Goal: Task Accomplishment & Management: Manage account settings

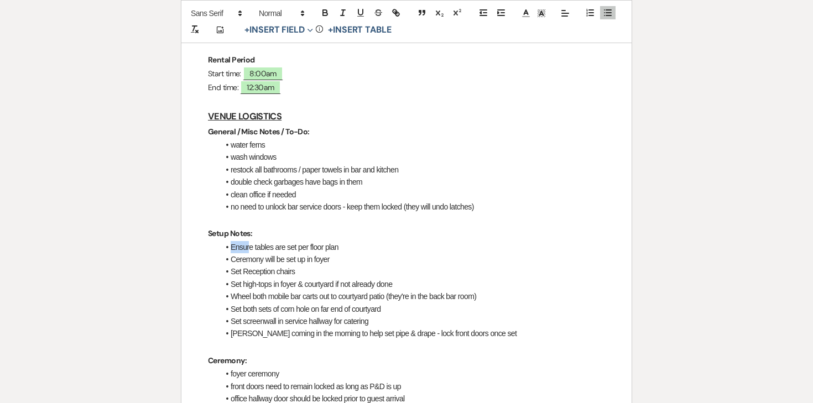
scroll to position [314, 0]
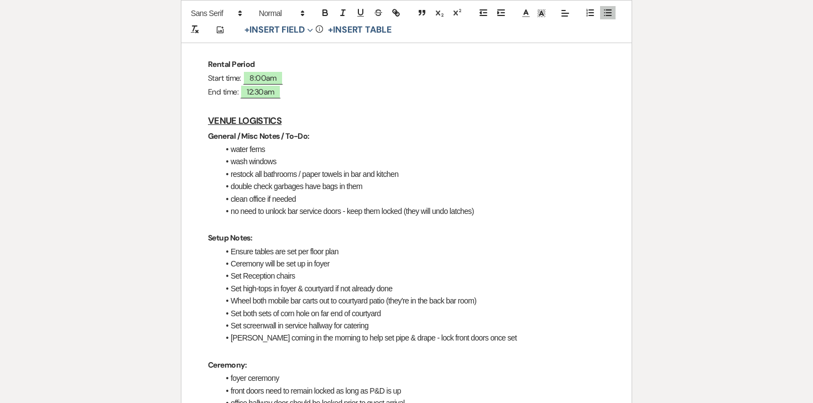
click at [257, 246] on li "Ensure tables are set per floor plan" at bounding box center [412, 252] width 386 height 12
click at [257, 246] on li at bounding box center [412, 252] width 386 height 12
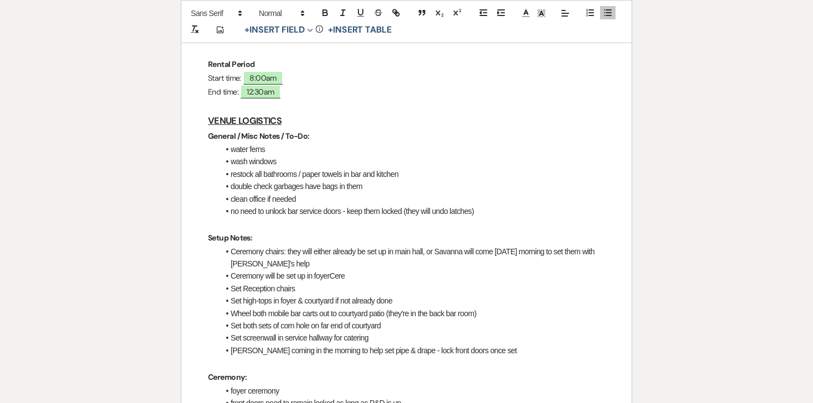
drag, startPoint x: 285, startPoint y: 221, endPoint x: 222, endPoint y: 221, distance: 63.6
click at [222, 246] on li "Ceremony chairs: they will either already be set up in main hall, or Savanna wi…" at bounding box center [412, 258] width 386 height 25
click at [278, 246] on li "Ceremony chairs: they will either already be set up in main hall, or Savanna wi…" at bounding box center [412, 258] width 386 height 25
drag, startPoint x: 288, startPoint y: 225, endPoint x: 228, endPoint y: 223, distance: 59.2
click at [228, 246] on li "Ceremony chairs: they will either already be set up in main hall, or Savanna wi…" at bounding box center [412, 258] width 386 height 25
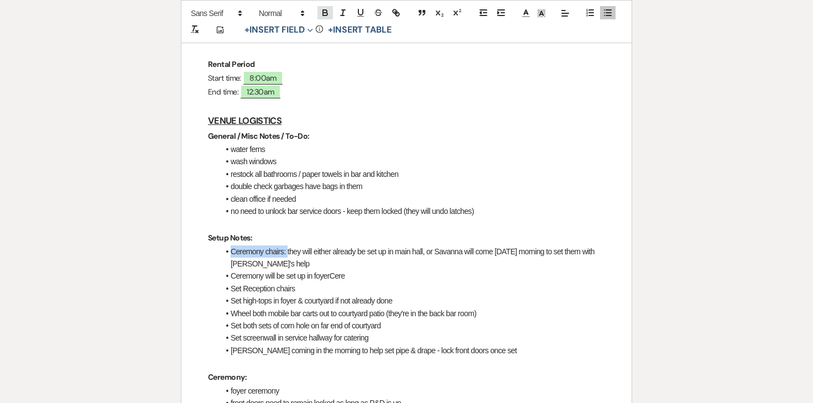
click at [320, 13] on icon "button" at bounding box center [325, 13] width 10 height 10
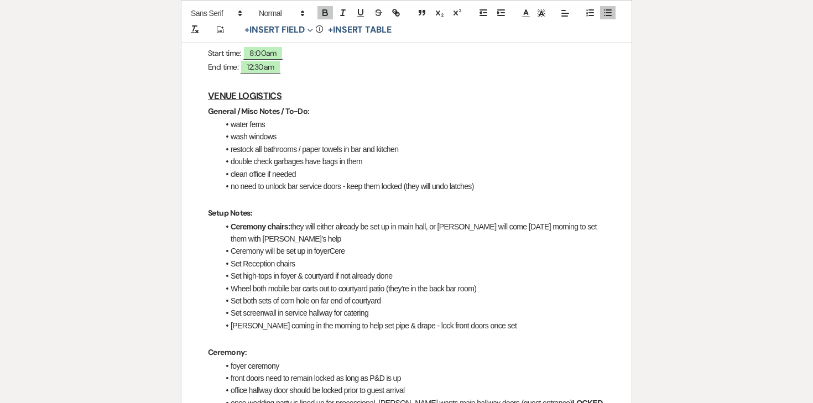
scroll to position [343, 0]
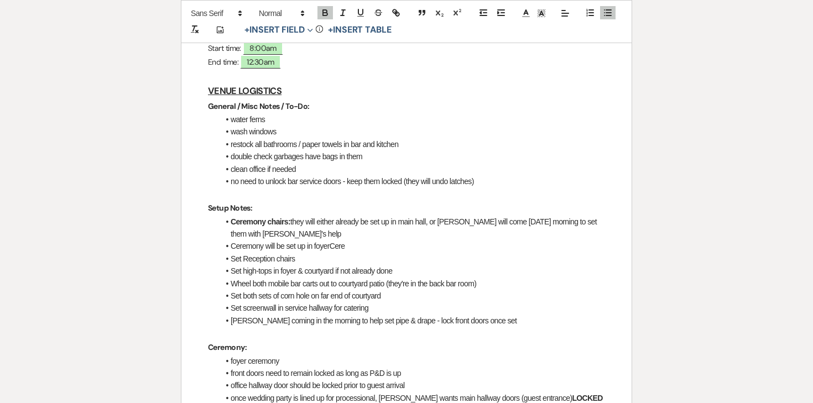
click at [266, 240] on li "Ceremony will be set up in foyerCere" at bounding box center [412, 246] width 386 height 12
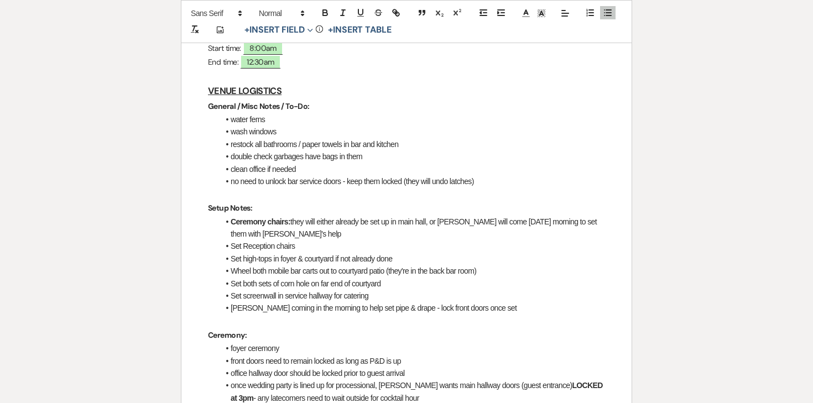
click at [278, 240] on li "Set Reception chairs" at bounding box center [412, 246] width 386 height 12
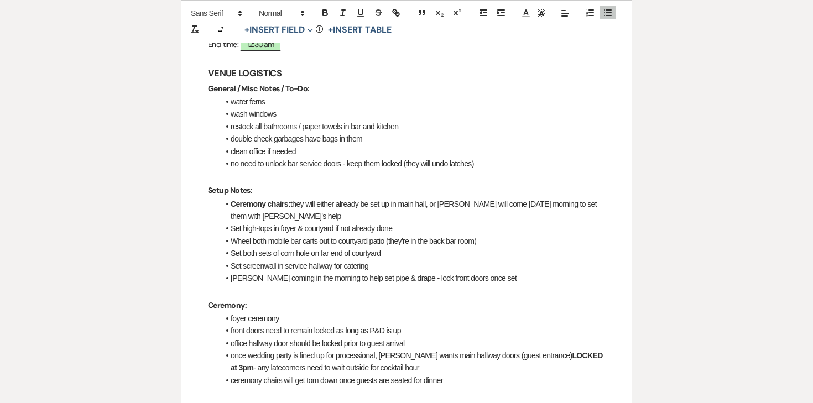
scroll to position [362, 0]
click at [296, 197] on li "Ceremony chairs: they will either already be set up in main hall, or Savanna wi…" at bounding box center [412, 209] width 386 height 25
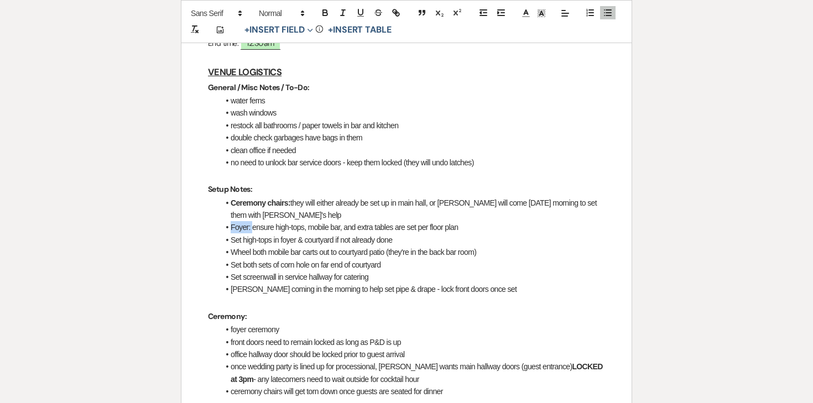
drag, startPoint x: 253, startPoint y: 199, endPoint x: 214, endPoint y: 199, distance: 38.7
click at [321, 18] on button "button" at bounding box center [324, 12] width 15 height 13
click at [347, 246] on li "Wheel both mobile bar carts out to courtyard patio (they're in the back bar roo…" at bounding box center [412, 252] width 386 height 12
click at [481, 221] on li "Foyer: ensure high-tops, mobile bar, and extra tables are set per floor plan" at bounding box center [412, 227] width 386 height 12
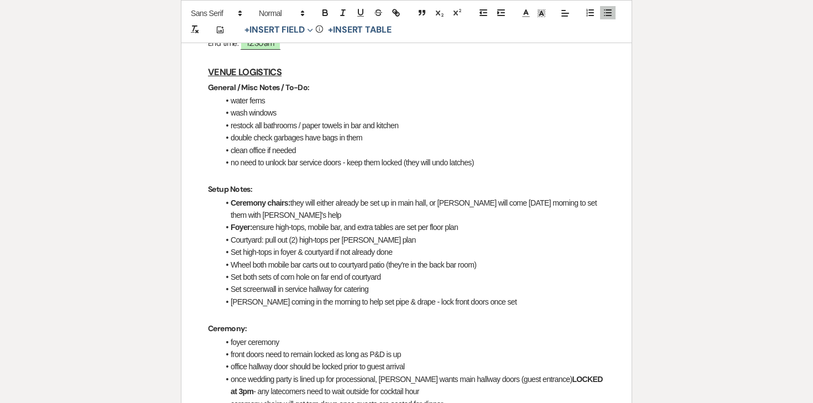
click at [356, 234] on li "Courtyard: pull out (2) high-tops per floro plan" at bounding box center [412, 240] width 386 height 12
drag, startPoint x: 265, startPoint y: 213, endPoint x: 225, endPoint y: 215, distance: 39.9
click at [225, 234] on li "Courtyard: pull out (2) high-tops per floor plan" at bounding box center [412, 240] width 386 height 12
click at [324, 16] on icon "button" at bounding box center [325, 13] width 10 height 10
click at [277, 246] on li "Set high-tops in foyer & courtyard if not already done" at bounding box center [412, 252] width 386 height 12
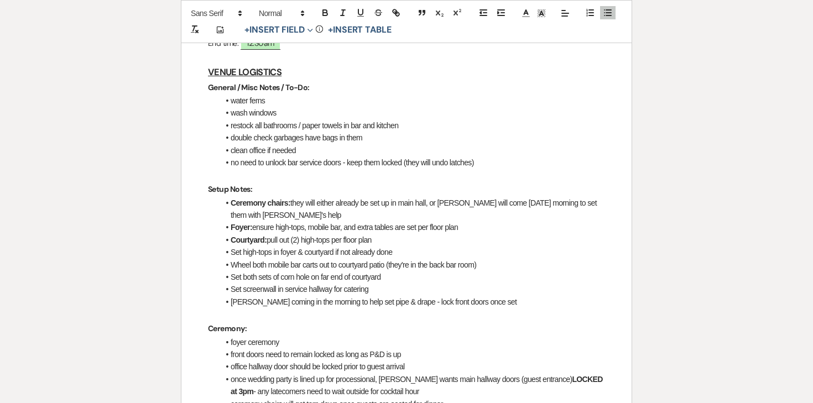
click at [276, 246] on li "Set high-tops in foyer & courtyard if not already done" at bounding box center [412, 252] width 386 height 12
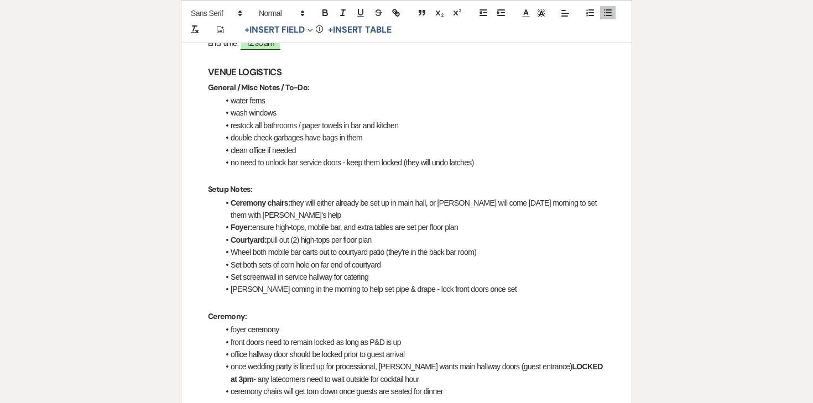
click at [282, 234] on li "Courtyard: pull out (2) high-tops per floor plan" at bounding box center [412, 240] width 386 height 12
click at [266, 246] on li "Wheel both mobile bar carts out to courtyard patio (they're in the back bar roo…" at bounding box center [412, 252] width 386 height 12
click at [259, 246] on li "Wheel both mobile bar carts out to courtyard patio (they're in the back bar roo…" at bounding box center [412, 252] width 386 height 12
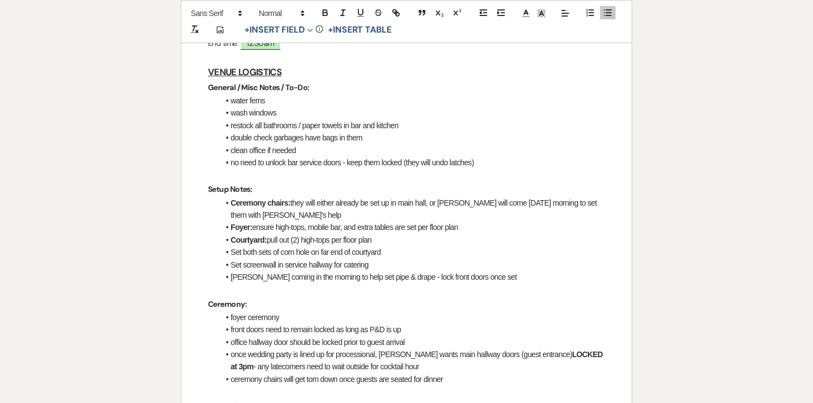
click at [379, 234] on li "Courtyard: pull out (2) high-tops per floor plan" at bounding box center [412, 240] width 386 height 12
click at [294, 246] on li "Set both sets of corn hole on far end of courtyard" at bounding box center [412, 252] width 386 height 12
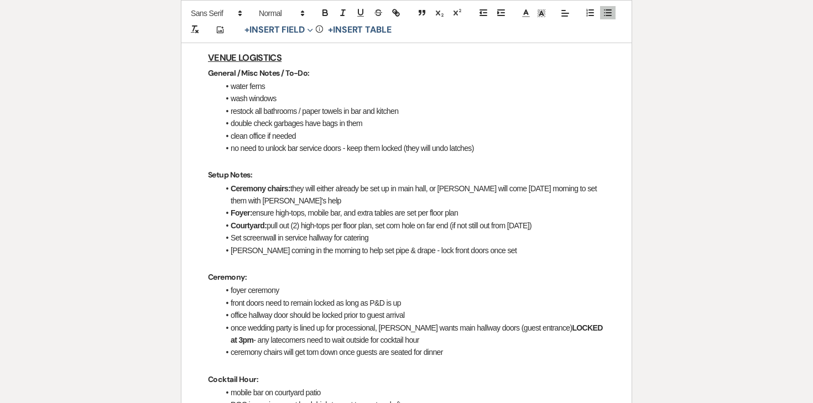
scroll to position [377, 0]
click at [254, 244] on li "Angela coming in the morning to help set pipe & drape - lock front doors once s…" at bounding box center [412, 250] width 386 height 12
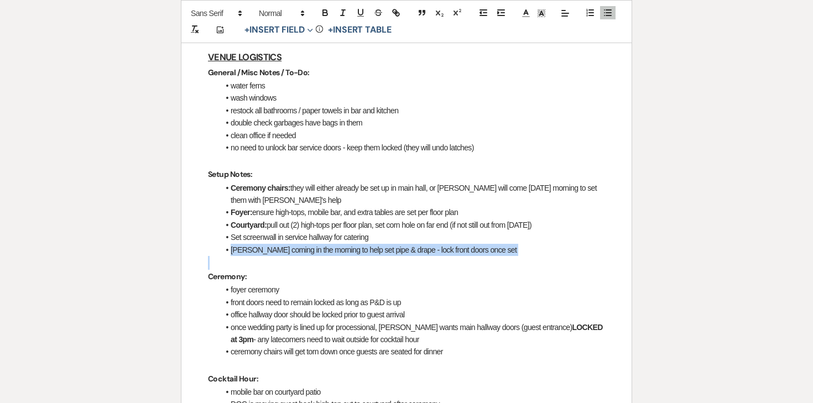
click at [254, 244] on li "Angela coming in the morning to help set pipe & drape - lock front doors once s…" at bounding box center [412, 250] width 386 height 12
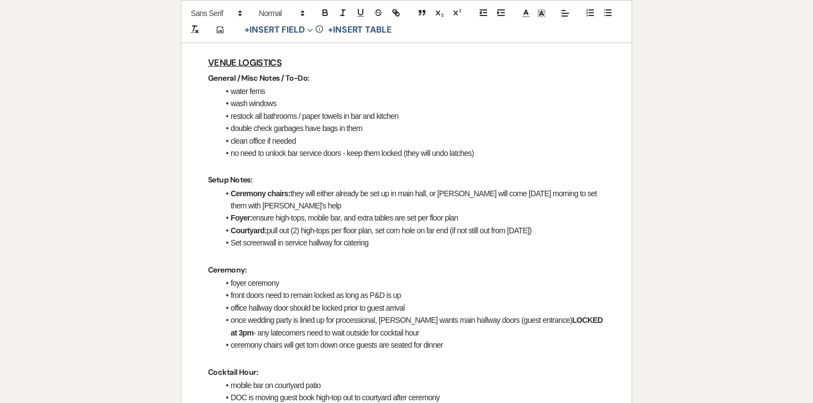
scroll to position [365, 0]
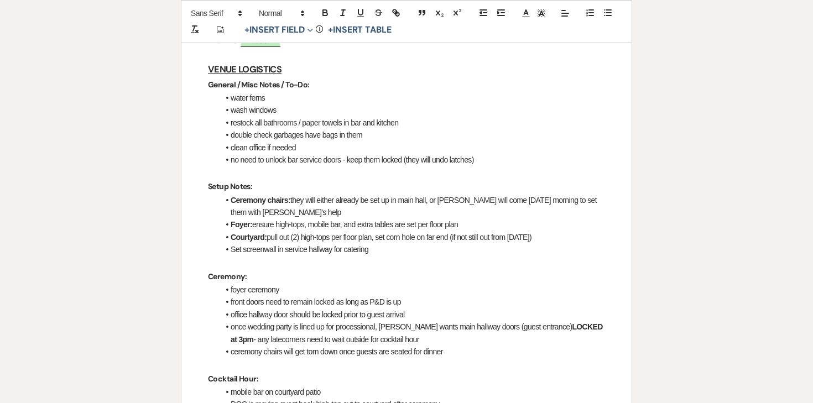
click at [471, 218] on li "Foyer: ensure high-tops, mobile bar, and extra tables are set per floor plan" at bounding box center [412, 224] width 386 height 12
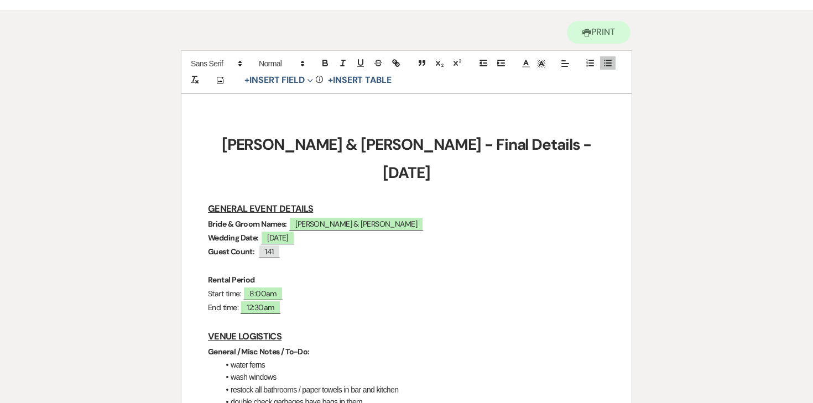
scroll to position [0, 0]
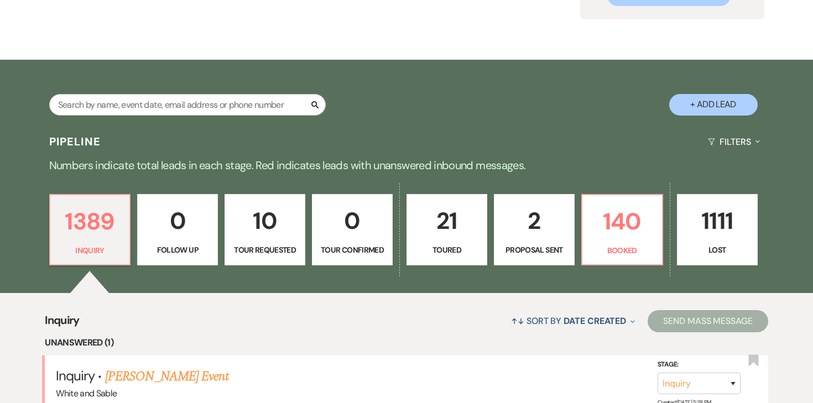
scroll to position [148, 0]
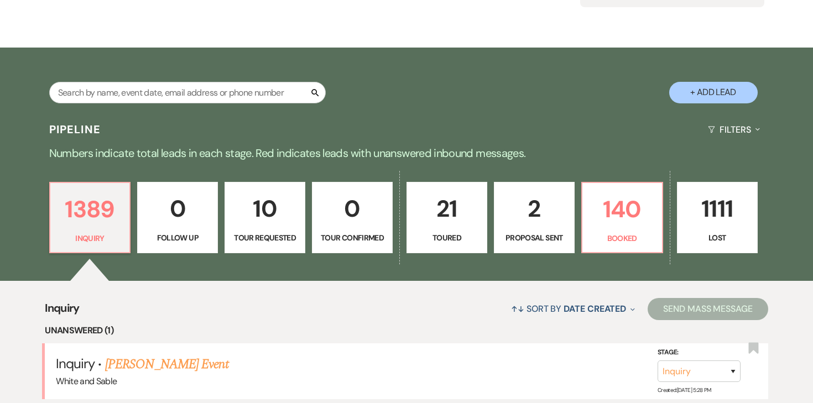
click at [534, 213] on p "2" at bounding box center [534, 208] width 66 height 37
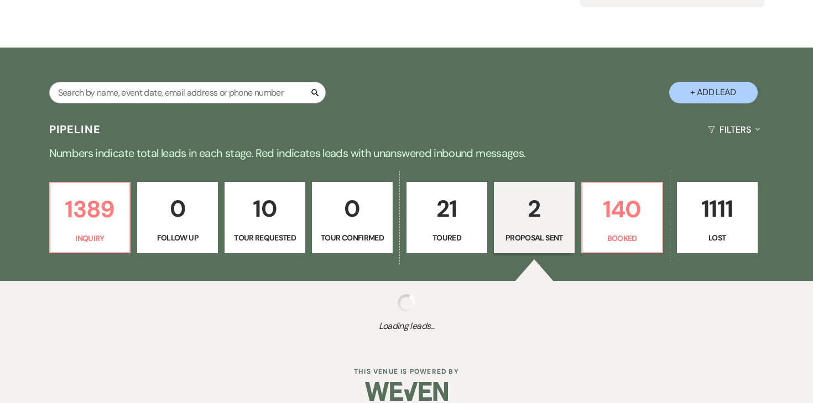
select select "6"
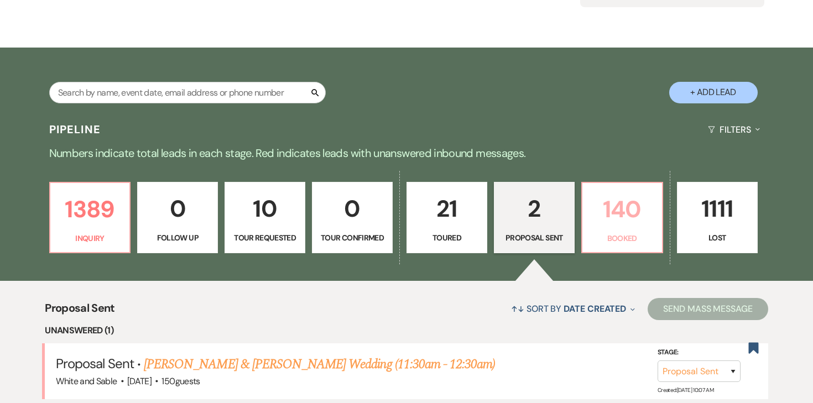
click at [615, 221] on p "140" at bounding box center [622, 209] width 66 height 37
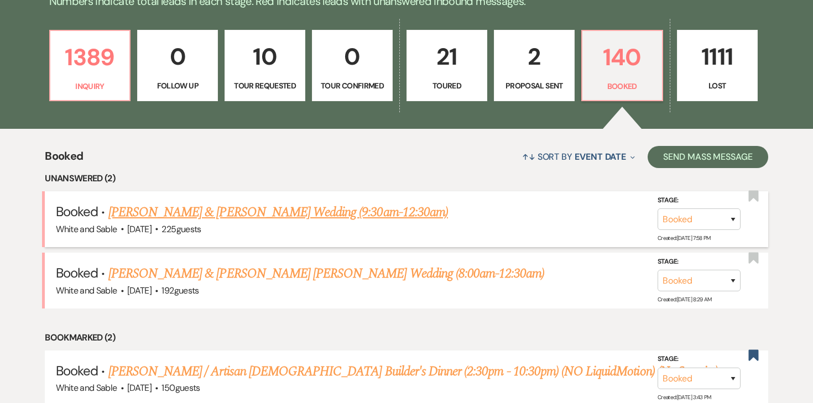
scroll to position [287, 0]
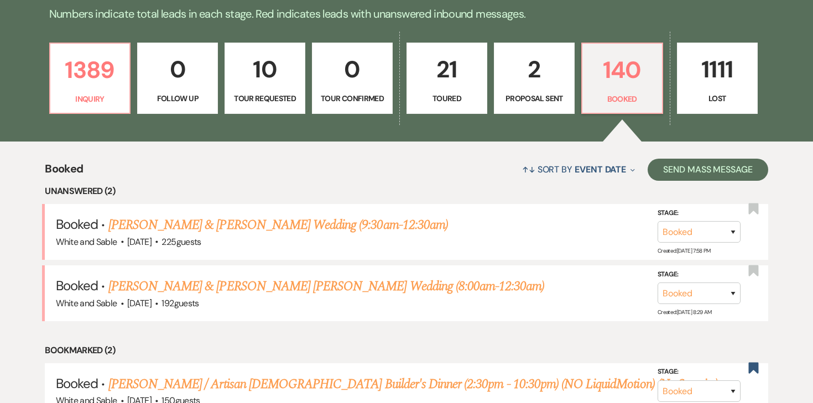
click at [545, 88] on link "2 Proposal Sent" at bounding box center [534, 79] width 81 height 72
select select "6"
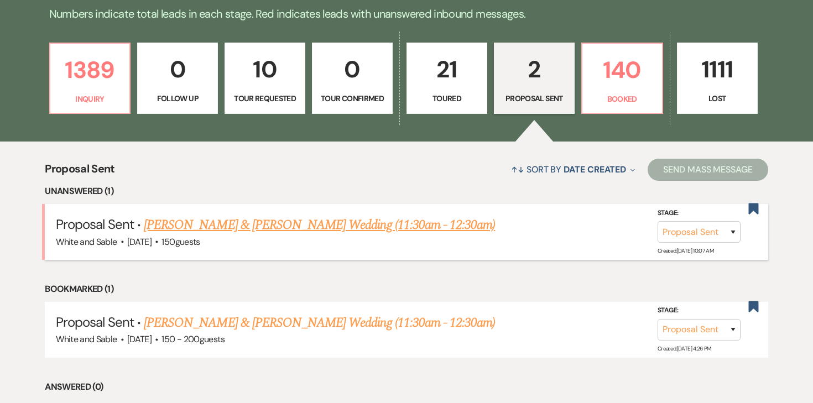
click at [252, 218] on link "[PERSON_NAME] & [PERSON_NAME] Wedding (11:30am - 12:30am)" at bounding box center [319, 225] width 351 height 20
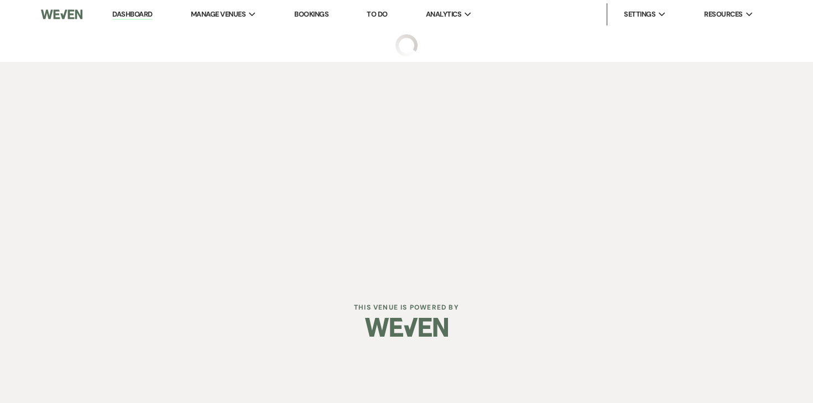
select select "6"
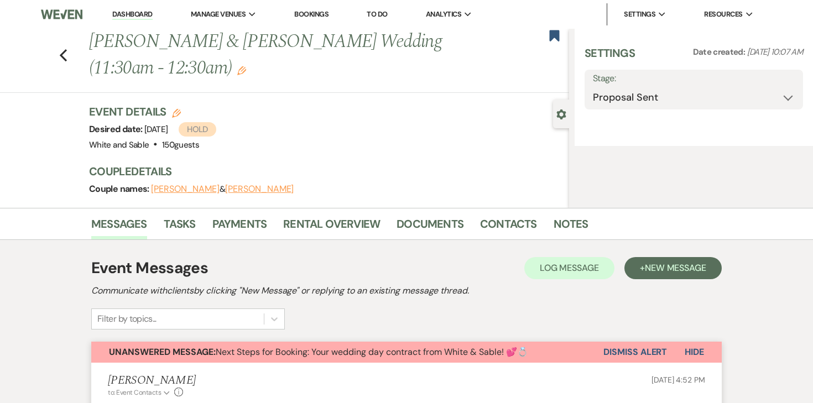
select select "25"
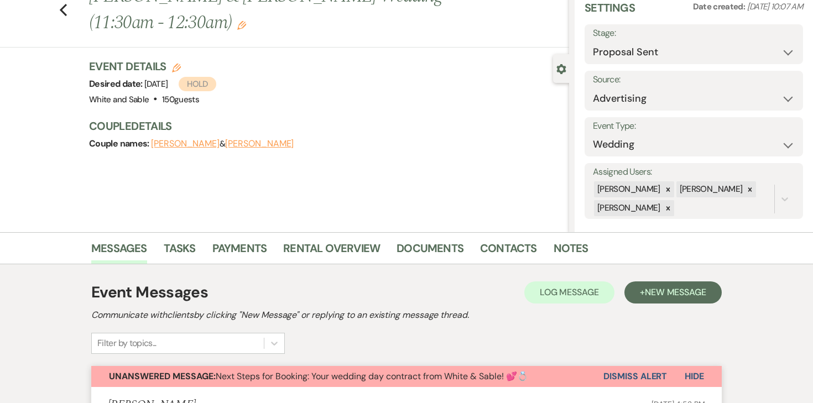
scroll to position [46, 0]
click at [312, 244] on link "Rental Overview" at bounding box center [331, 251] width 97 height 24
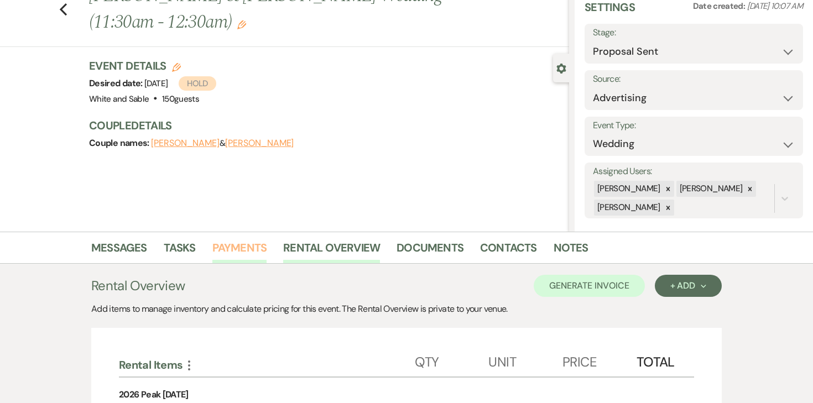
click at [228, 251] on link "Payments" at bounding box center [239, 251] width 55 height 24
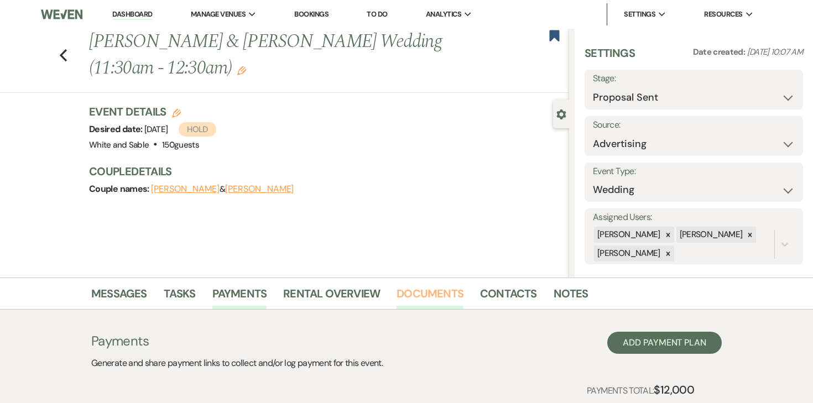
click at [429, 294] on link "Documents" at bounding box center [430, 297] width 67 height 24
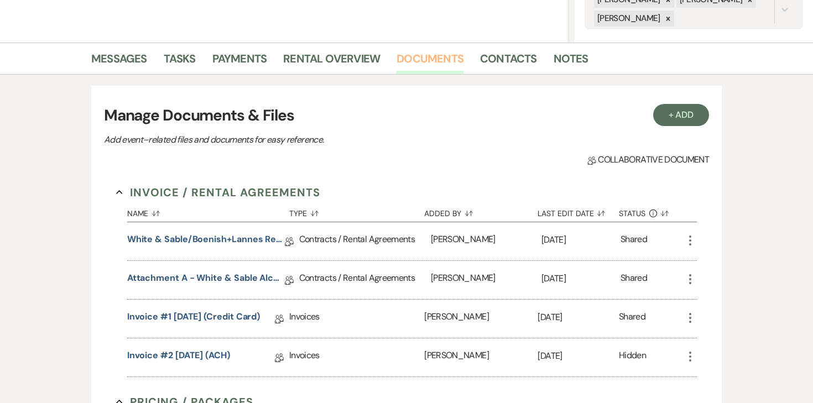
scroll to position [260, 0]
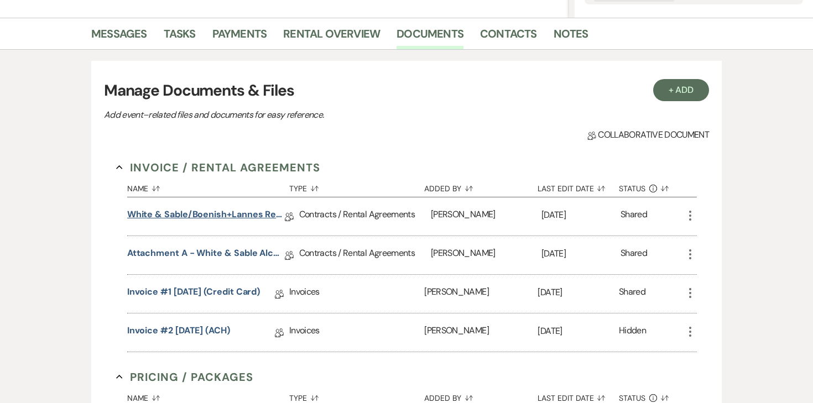
click at [239, 214] on link "White & Sable/Boenish+Lannes Rental Agreement - [DATE]" at bounding box center [206, 216] width 158 height 17
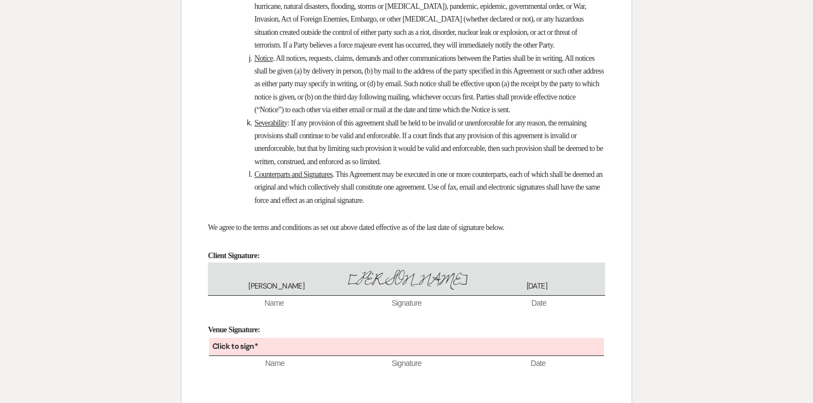
scroll to position [7612, 0]
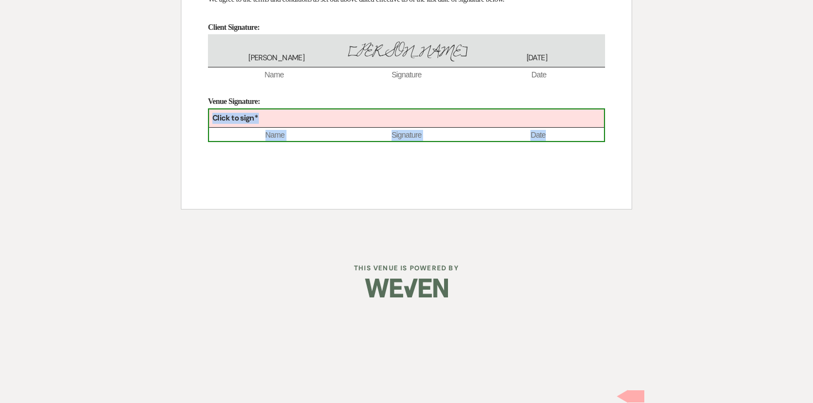
click at [332, 128] on div "Click to sign*" at bounding box center [406, 118] width 395 height 18
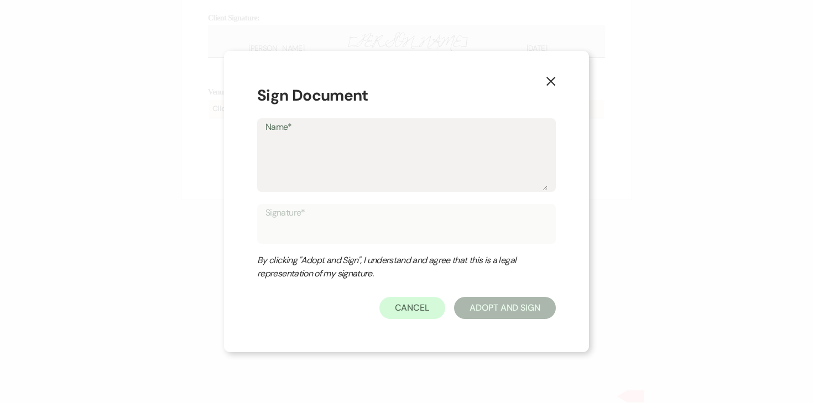
type textarea "a"
type input "a"
type textarea "an"
type input "an"
type textarea "ang"
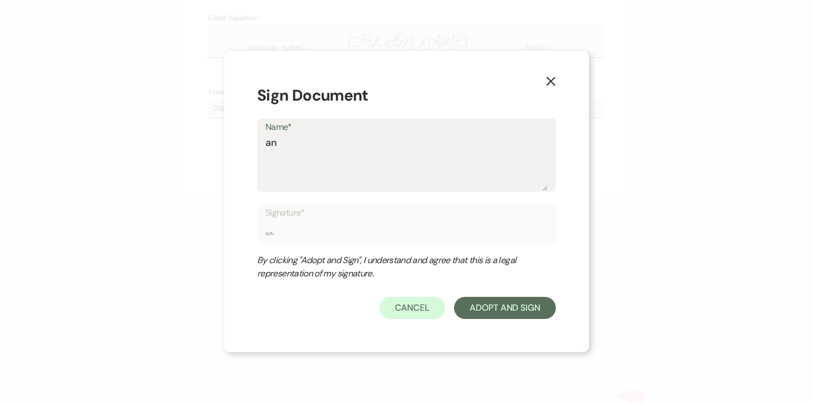
type input "ang"
type textarea "ange"
type input "ange"
type textarea "angel"
type input "angel"
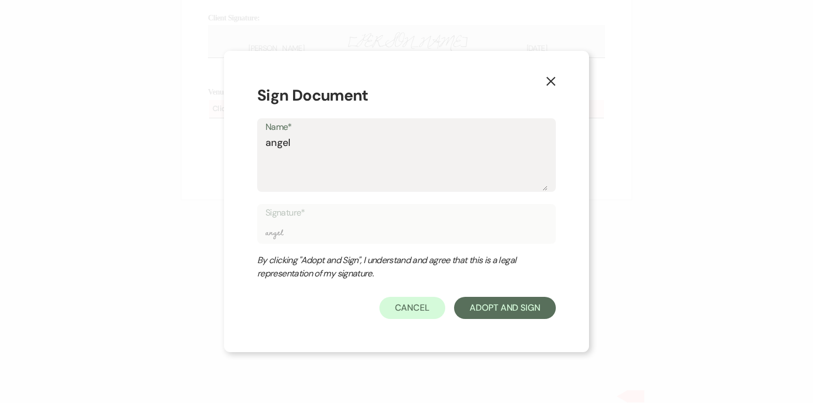
type textarea "[PERSON_NAME]"
type input "[PERSON_NAME]"
type textarea "[PERSON_NAME]"
type input "[PERSON_NAME]"
type textarea "[PERSON_NAME]"
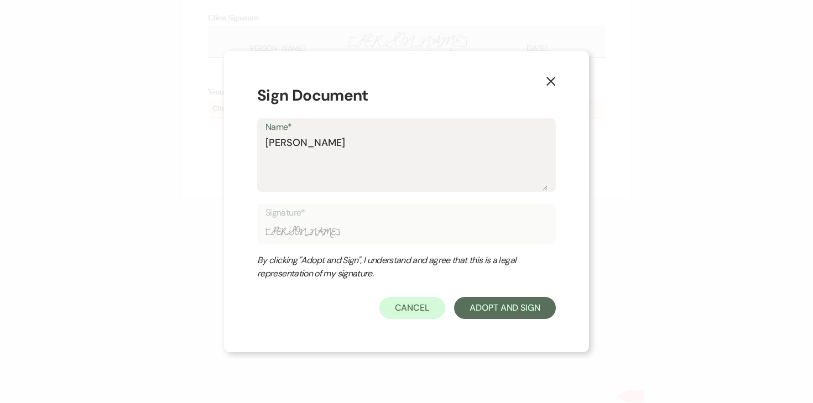
type input "[PERSON_NAME]"
type textarea "angel"
type input "angel"
type textarea "ange"
type input "ange"
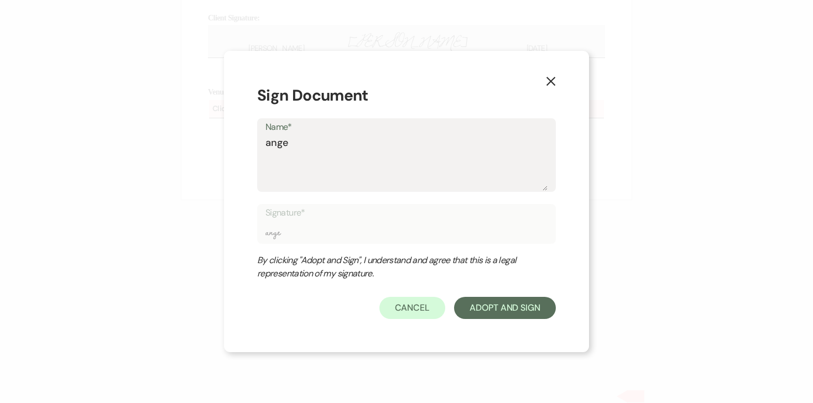
type textarea "ang"
type input "ang"
type textarea "an"
type input "an"
type textarea "a"
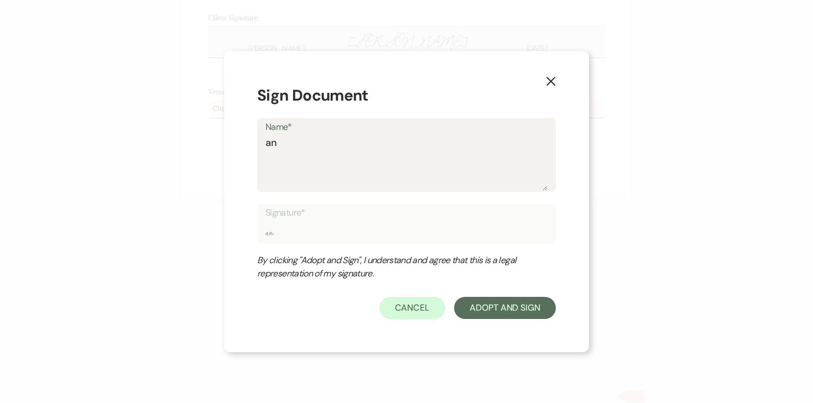
type input "a"
type textarea "A"
type input "A"
type textarea "An"
type input "An"
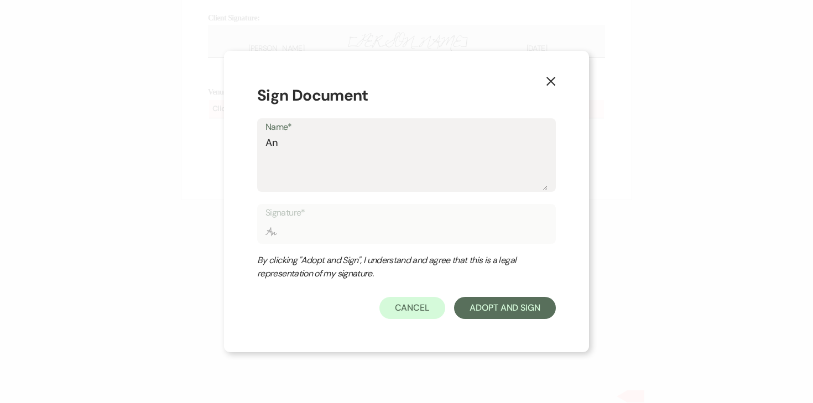
type textarea "Ang"
type input "Ang"
type textarea "Ange"
type input "Ange"
type textarea "Angel"
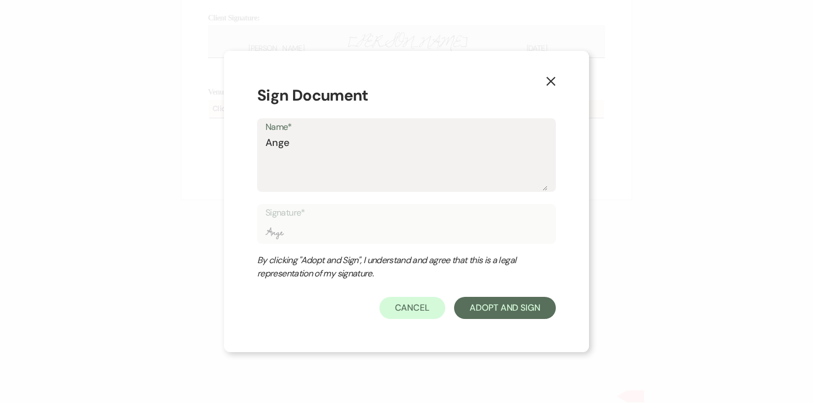
type input "Angel"
type textarea "[PERSON_NAME]"
type input "[PERSON_NAME]"
type textarea "[PERSON_NAME]"
type input "[PERSON_NAME]"
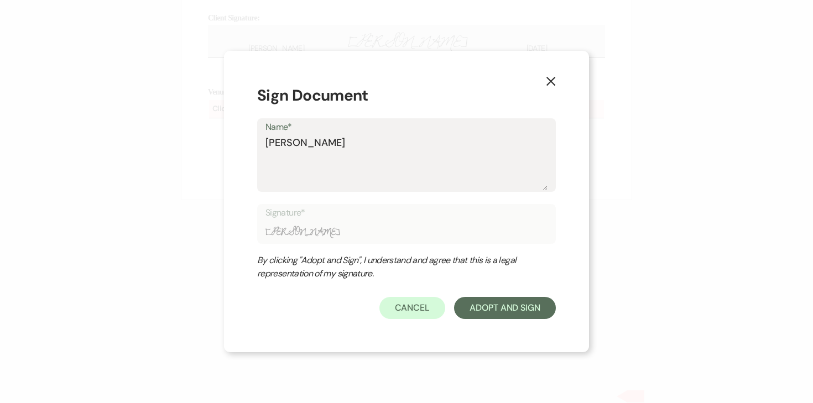
type textarea "[PERSON_NAME]"
type input "[PERSON_NAME]"
type textarea "[PERSON_NAME]"
type input "[PERSON_NAME]"
type textarea "[PERSON_NAME]"
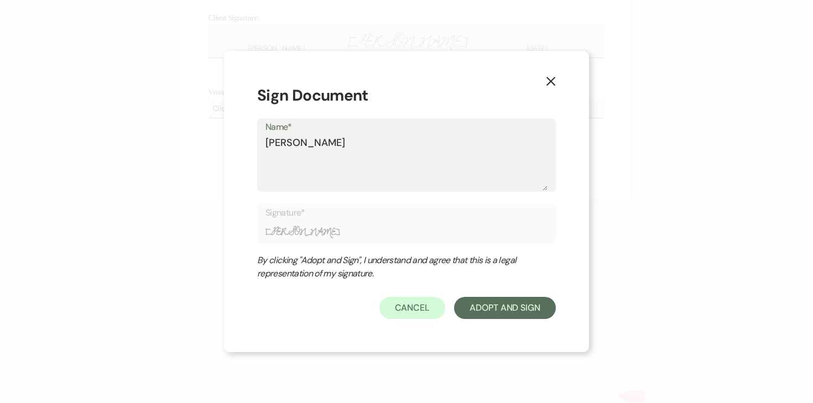
type input "[PERSON_NAME]"
type textarea "[PERSON_NAME]"
type input "[PERSON_NAME]"
type textarea "[PERSON_NAME]"
type input "[PERSON_NAME]"
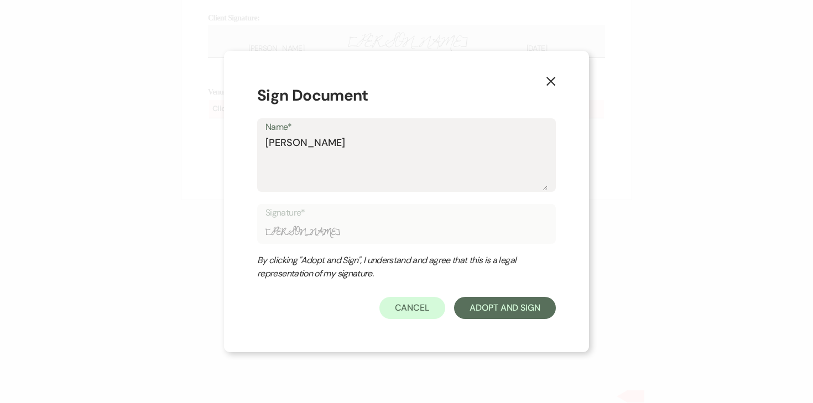
type textarea "[PERSON_NAME]"
type input "[PERSON_NAME]"
type textarea "[PERSON_NAME]"
type input "[PERSON_NAME]"
type textarea "[PERSON_NAME]"
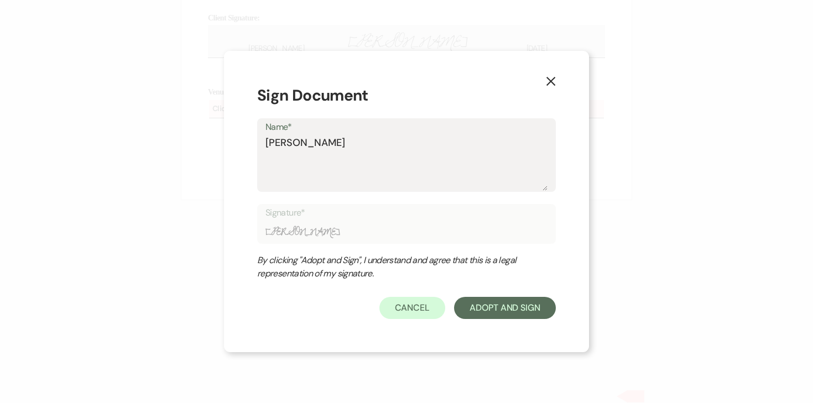
type input "[PERSON_NAME]"
type textarea "[PERSON_NAME]"
type input "[PERSON_NAME]"
type textarea "[PERSON_NAME]"
type input "[PERSON_NAME]"
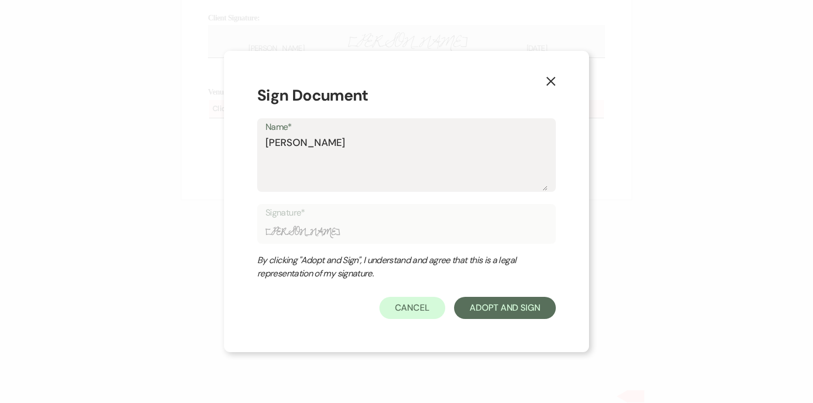
type textarea "[PERSON_NAME]"
type input "[PERSON_NAME]"
type textarea "[PERSON_NAME]"
click at [515, 316] on button "Adopt And Sign" at bounding box center [505, 308] width 102 height 22
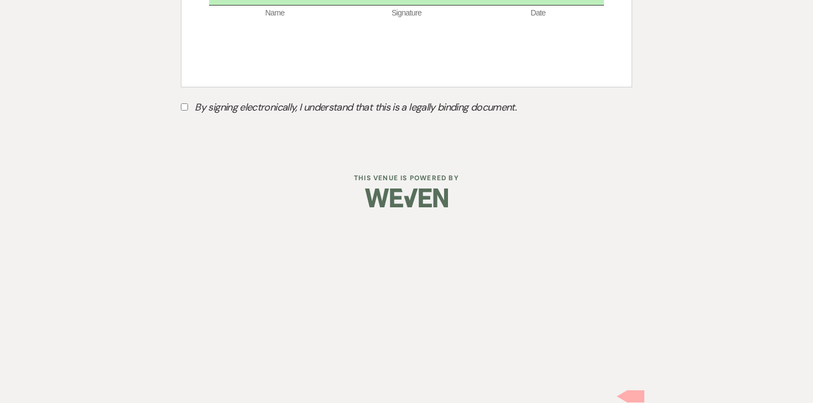
scroll to position [7659, 0]
click at [189, 119] on label "By signing electronically, I understand that this is a legally binding document." at bounding box center [406, 108] width 451 height 21
click at [188, 111] on input "By signing electronically, I understand that this is a legally binding document." at bounding box center [184, 106] width 7 height 7
checkbox input "true"
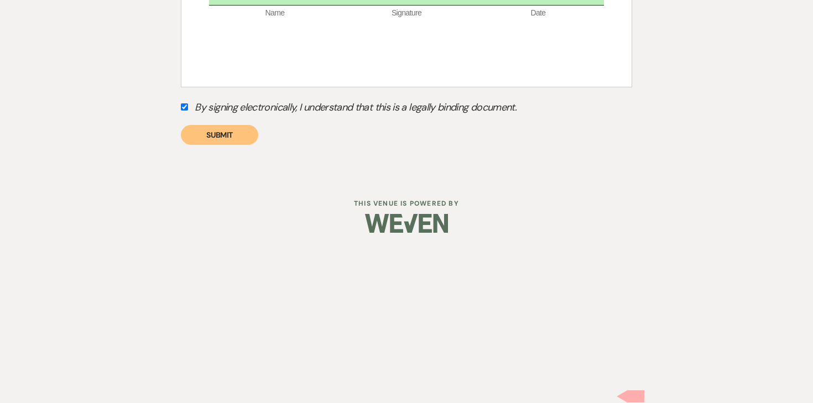
click at [210, 145] on button "Submit" at bounding box center [219, 135] width 77 height 20
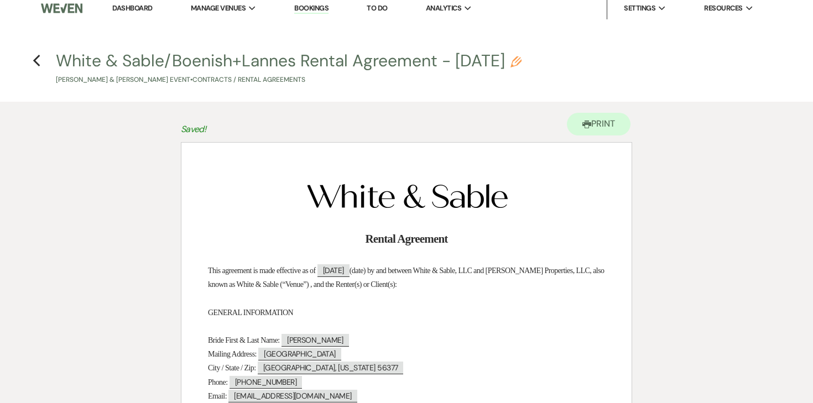
scroll to position [0, 0]
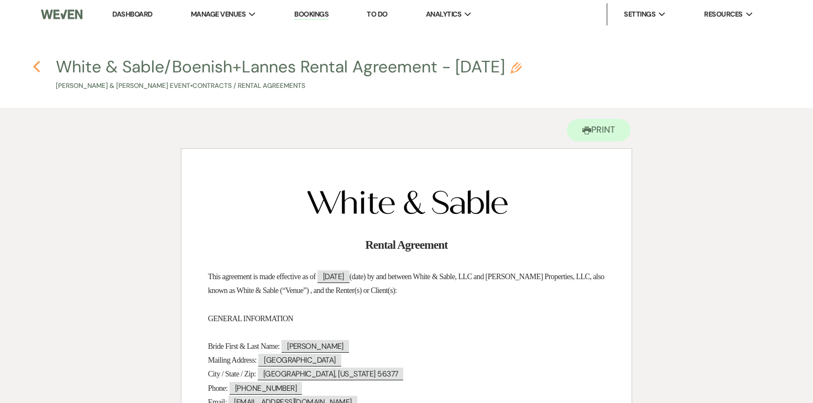
click at [36, 67] on icon "Previous" at bounding box center [37, 66] width 8 height 13
select select "6"
select select "25"
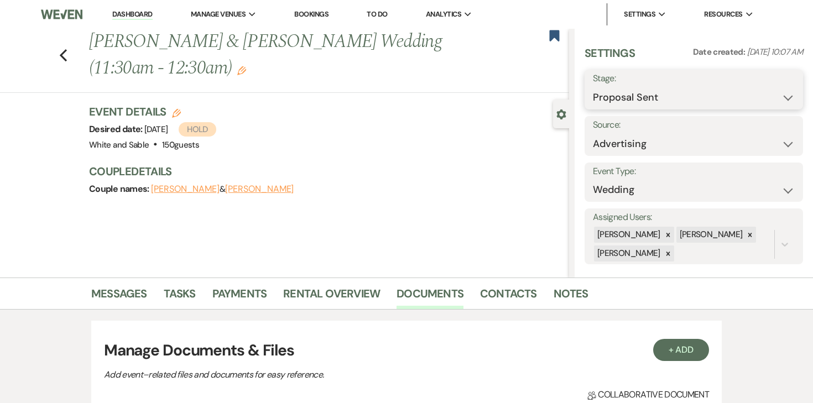
click at [632, 105] on select "Inquiry Follow Up Tour Requested Tour Confirmed Toured Proposal Sent Booked Lost" at bounding box center [694, 98] width 202 height 22
select select "7"
click at [767, 86] on button "Save" at bounding box center [780, 90] width 45 height 22
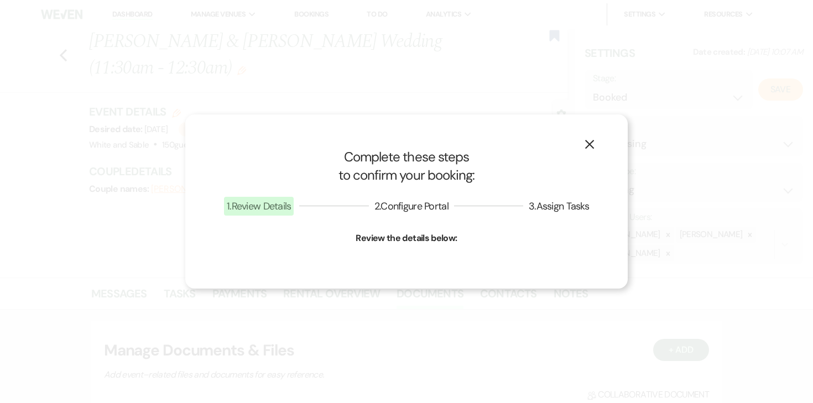
select select "1"
select select "684"
select select "false"
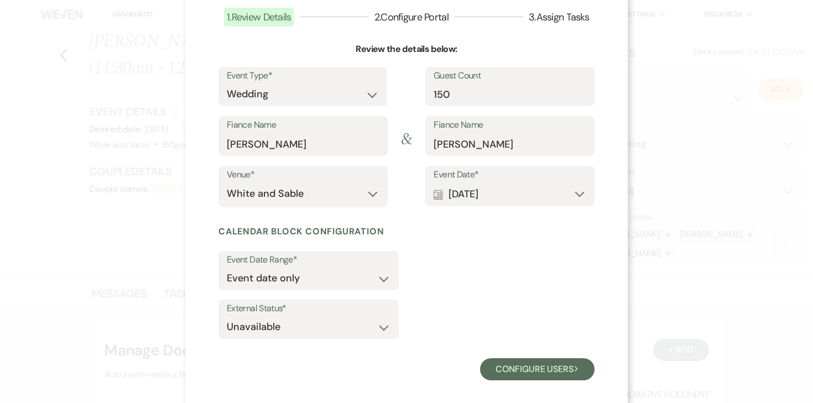
scroll to position [85, 0]
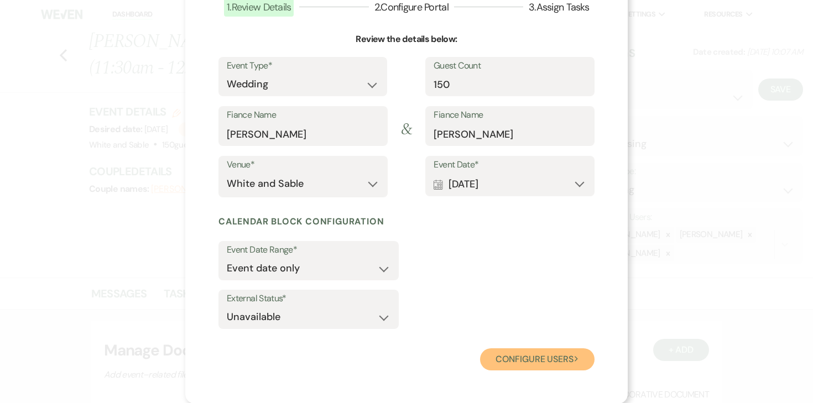
click at [528, 348] on button "Configure users Next" at bounding box center [537, 359] width 114 height 22
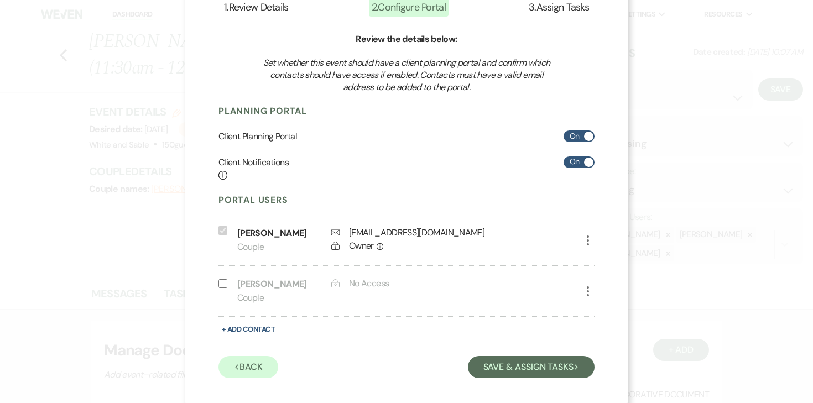
scroll to position [93, 0]
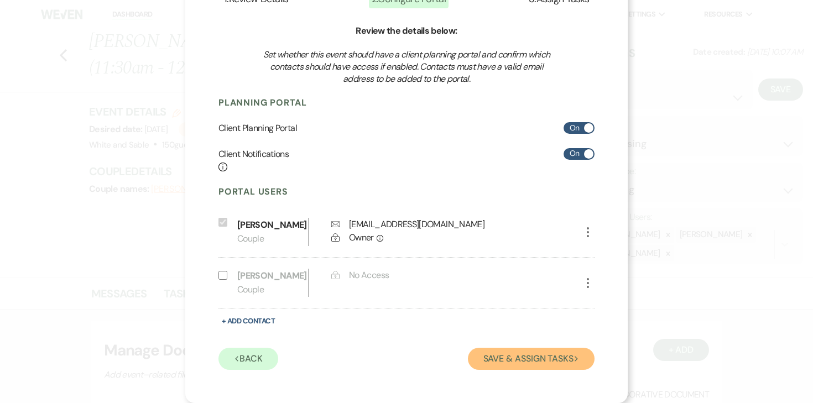
click at [535, 355] on button "Save & Assign Tasks Next" at bounding box center [531, 359] width 127 height 22
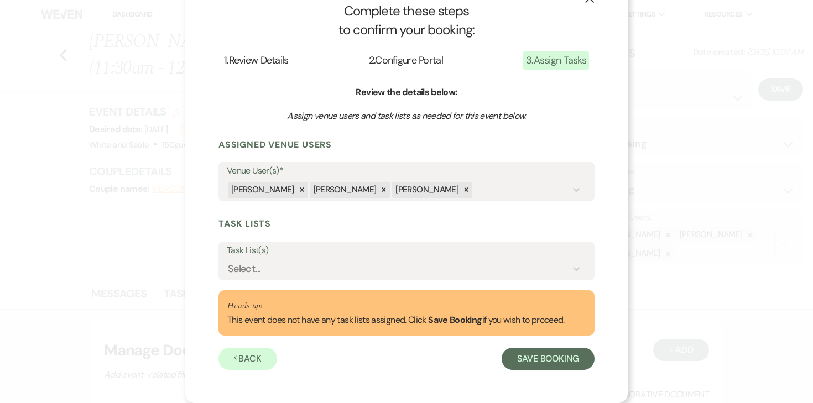
scroll to position [32, 0]
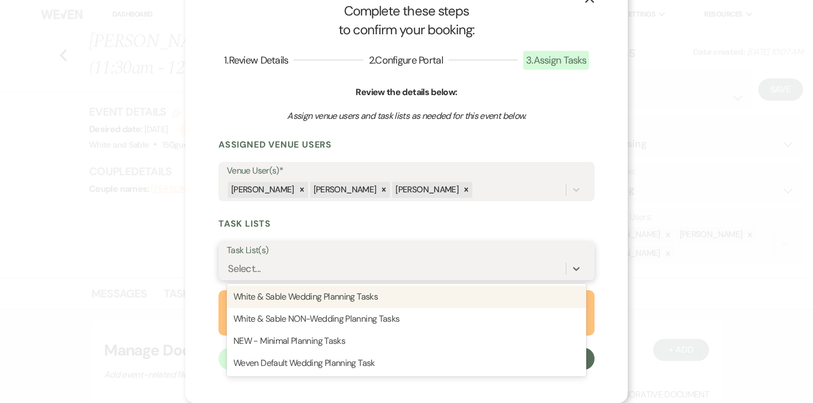
click at [341, 258] on div "Select..." at bounding box center [406, 268] width 359 height 21
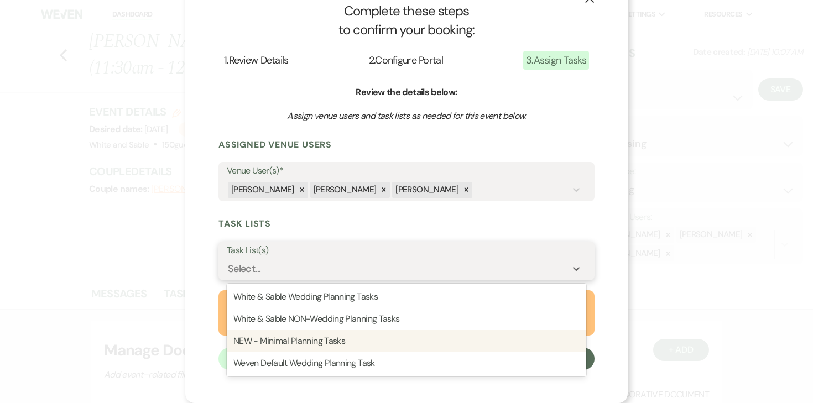
click at [320, 333] on div "NEW - Minimal Planning Tasks" at bounding box center [406, 341] width 359 height 22
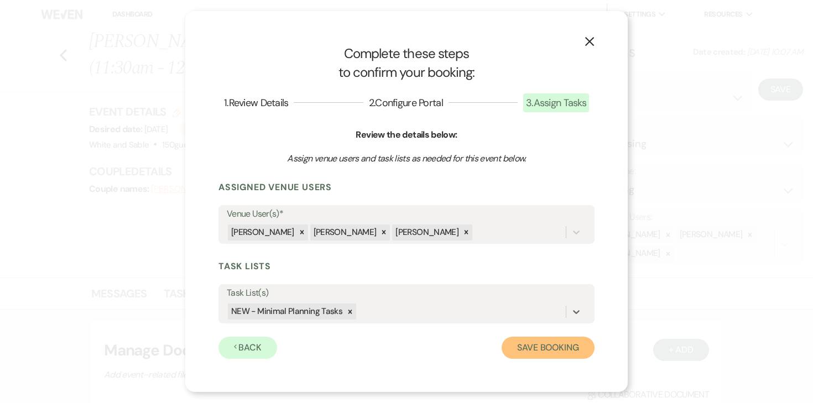
click at [521, 347] on button "Save Booking" at bounding box center [548, 348] width 93 height 22
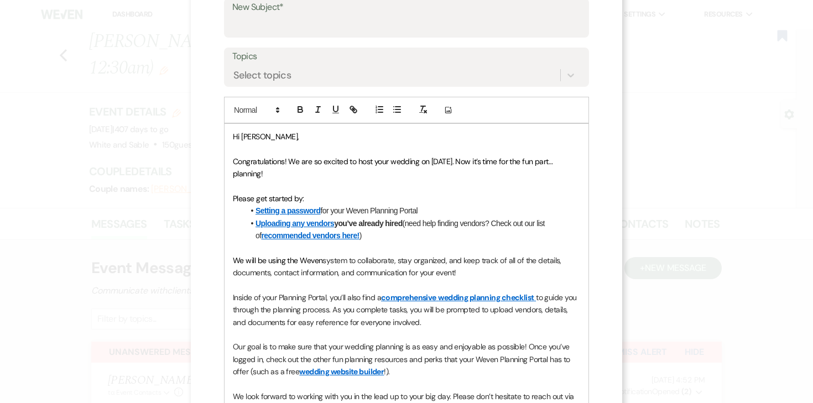
scroll to position [92, 0]
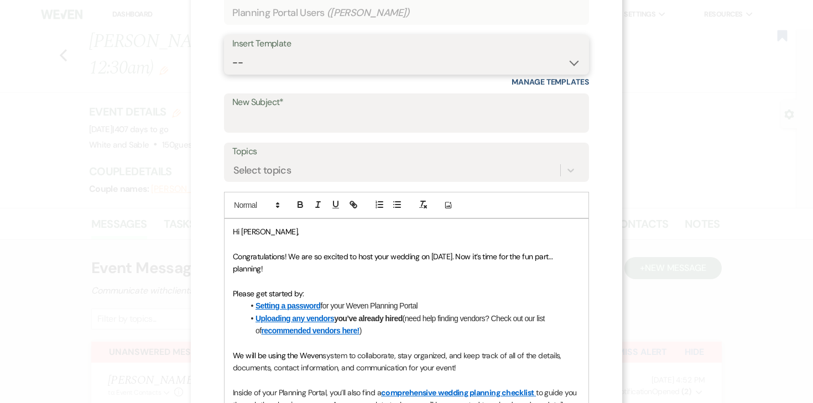
click at [435, 63] on select "-- Inquiry Response (Venue Guide) Schedule - Venue Tour Appt Confirmation Sched…" at bounding box center [406, 63] width 348 height 22
select select "3603"
type input "White & Sable: 5 Tips for Stress-Free Wedding Planning"
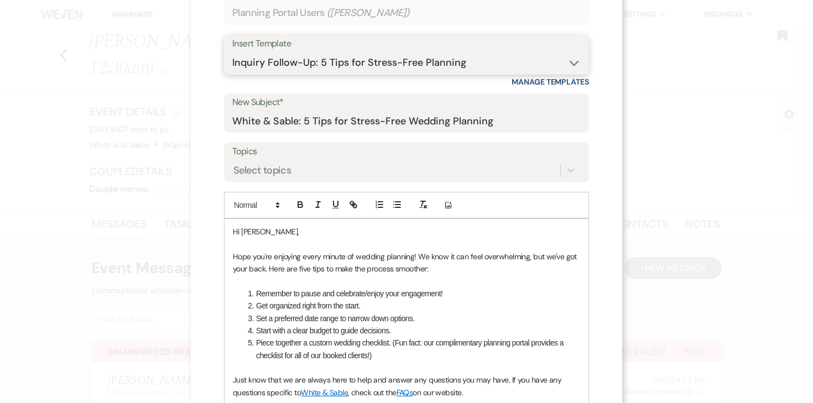
click at [396, 60] on select "-- Inquiry Response (Venue Guide) Schedule - Venue Tour Appt Confirmation Sched…" at bounding box center [406, 63] width 348 height 22
select select "3393"
type input "You're Officially Booked – Let’s Start Planning! 🎉"
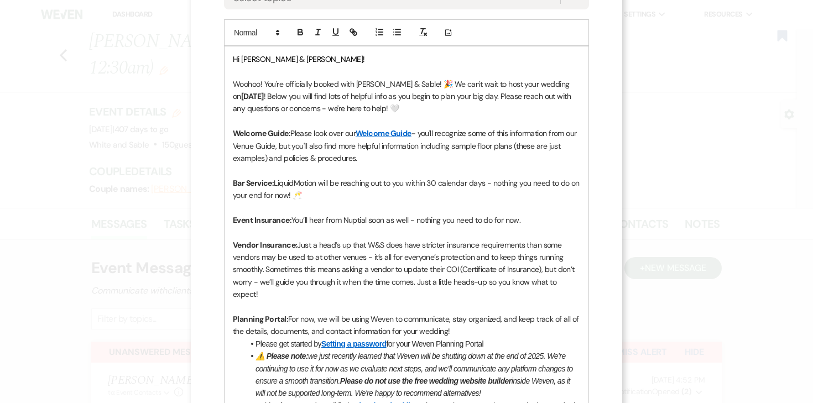
scroll to position [223, 0]
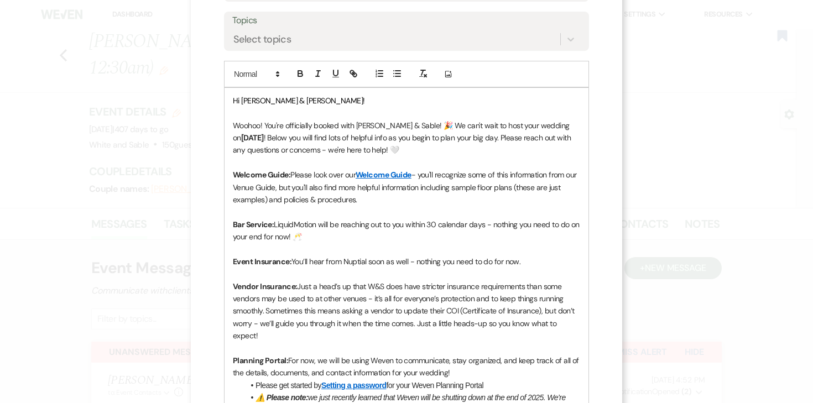
click at [244, 138] on strong "[DATE]" at bounding box center [252, 138] width 23 height 10
drag, startPoint x: 544, startPoint y: 126, endPoint x: 572, endPoint y: 125, distance: 28.8
click at [572, 126] on p "Woohoo! You're officially booked with [PERSON_NAME] & Sable! 🎉 We can't wait to…" at bounding box center [406, 137] width 347 height 37
click at [300, 74] on icon "button" at bounding box center [300, 74] width 10 height 10
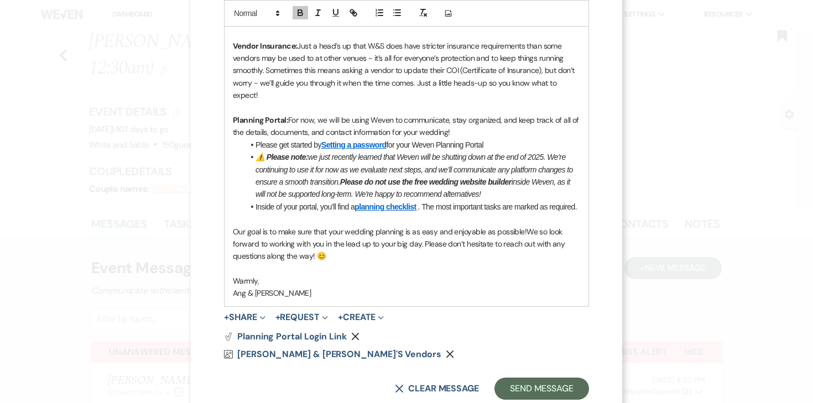
scroll to position [492, 0]
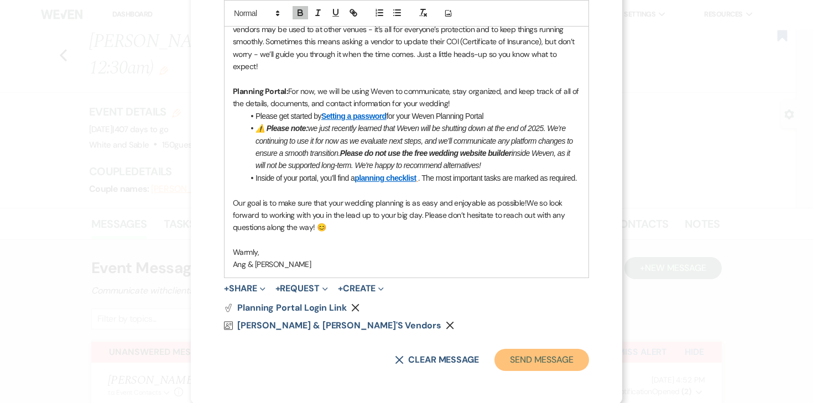
click at [498, 362] on button "Send Message" at bounding box center [541, 360] width 95 height 22
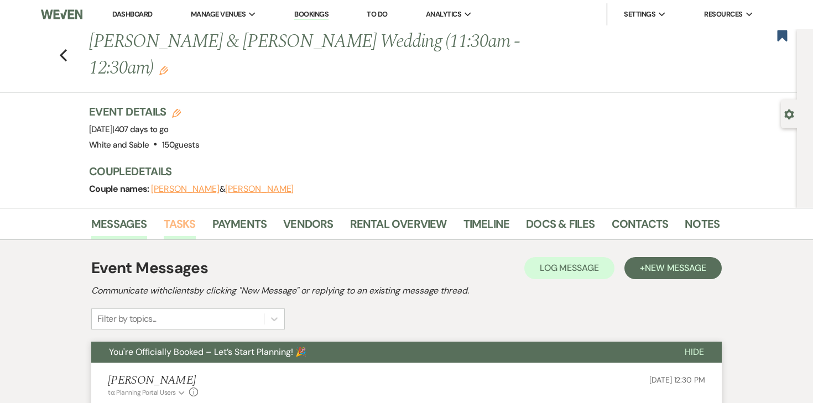
click at [193, 215] on link "Tasks" at bounding box center [180, 227] width 32 height 24
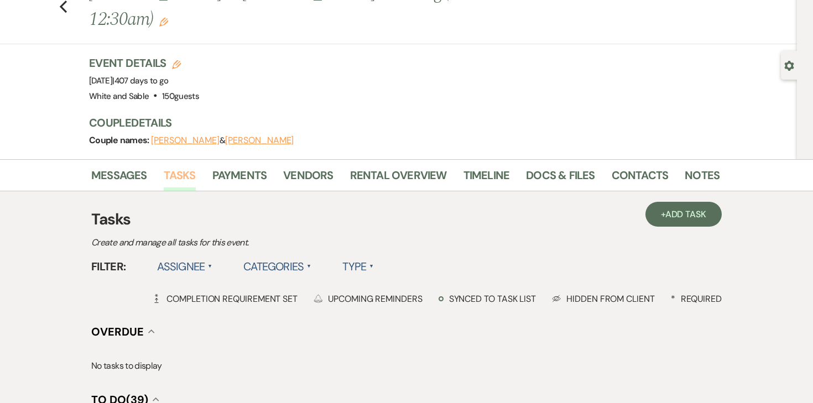
scroll to position [65, 0]
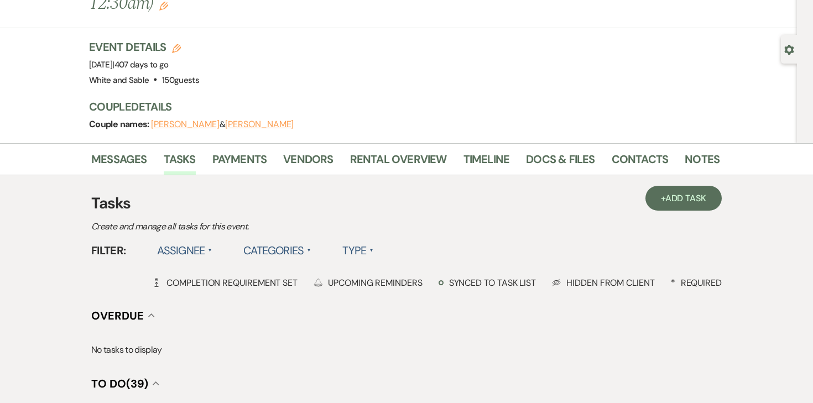
click at [192, 241] on label "Assignee ▲" at bounding box center [185, 251] width 56 height 20
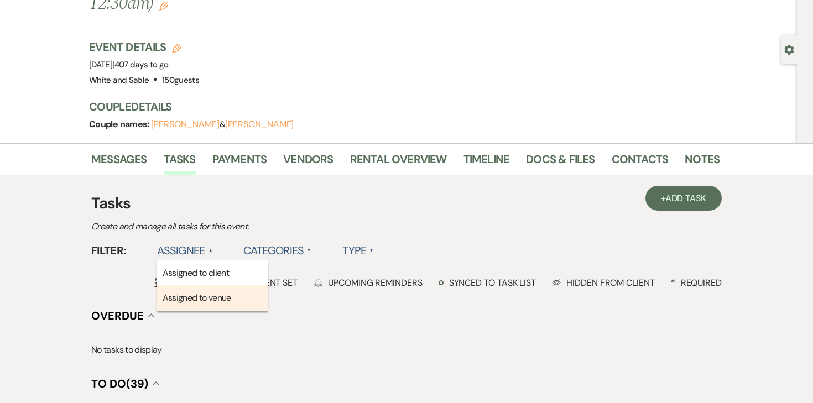
click at [185, 285] on li "Assigned to venue" at bounding box center [212, 297] width 111 height 25
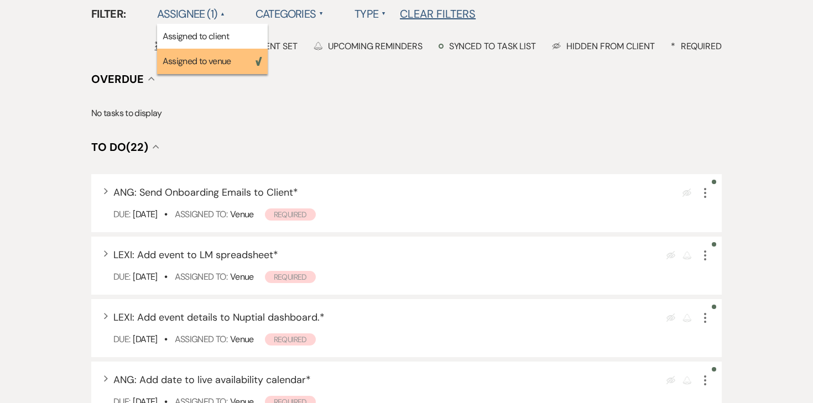
scroll to position [302, 0]
click at [695, 185] on div "Eye Blocked More" at bounding box center [696, 192] width 28 height 15
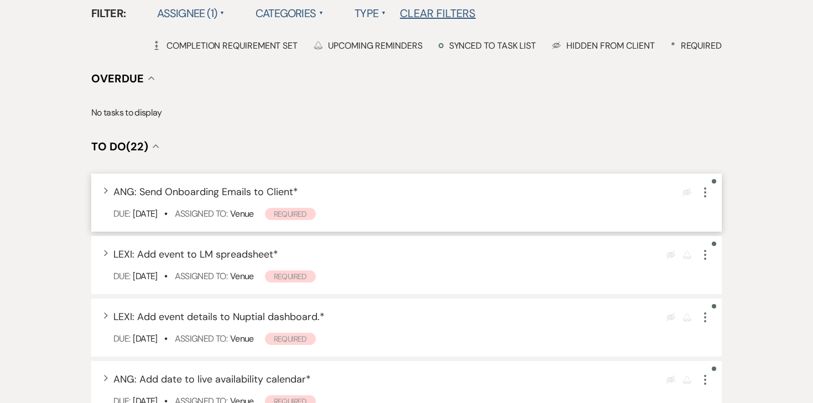
click at [703, 186] on icon "More" at bounding box center [704, 192] width 13 height 13
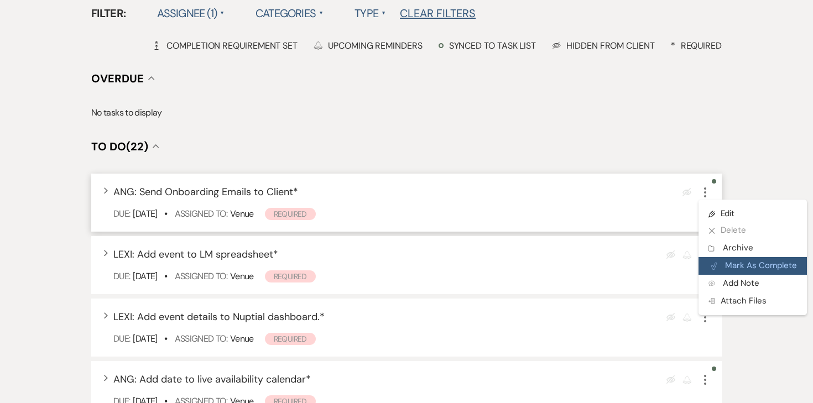
click at [728, 257] on button "Plan Portal Link Mark As Complete" at bounding box center [752, 266] width 108 height 18
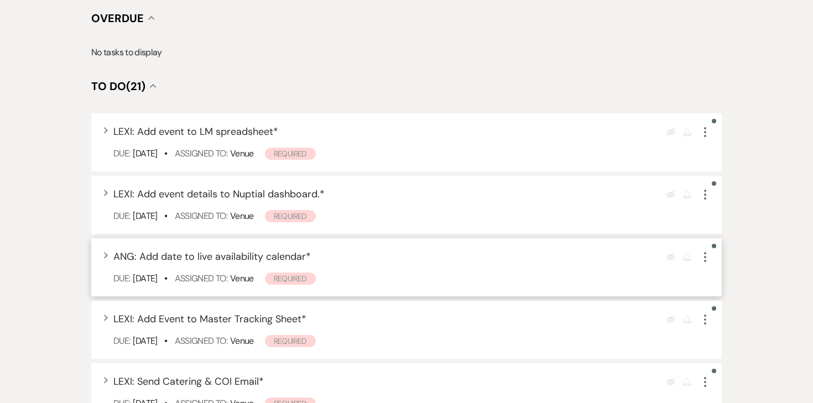
scroll to position [363, 0]
click at [706, 250] on icon "More" at bounding box center [704, 256] width 13 height 13
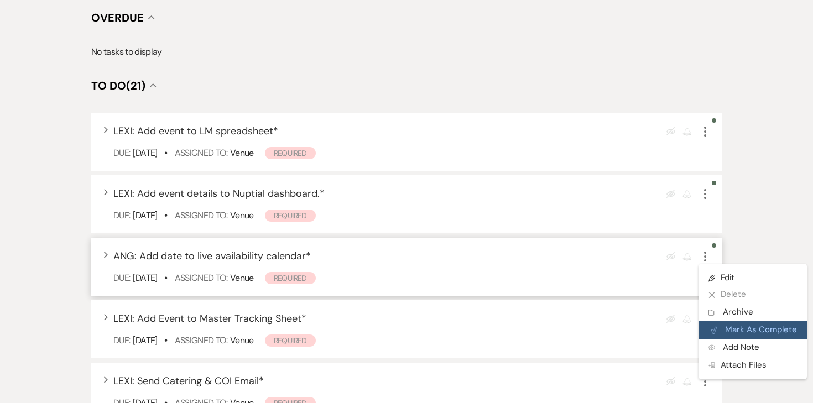
click at [719, 321] on button "Plan Portal Link Mark As Complete" at bounding box center [752, 330] width 108 height 18
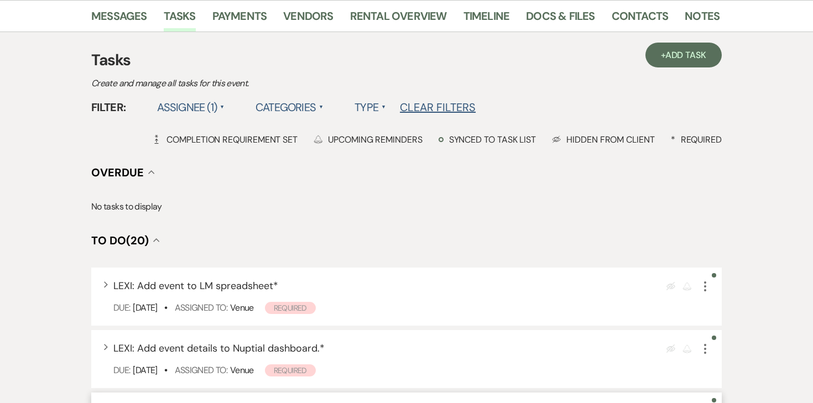
scroll to position [0, 0]
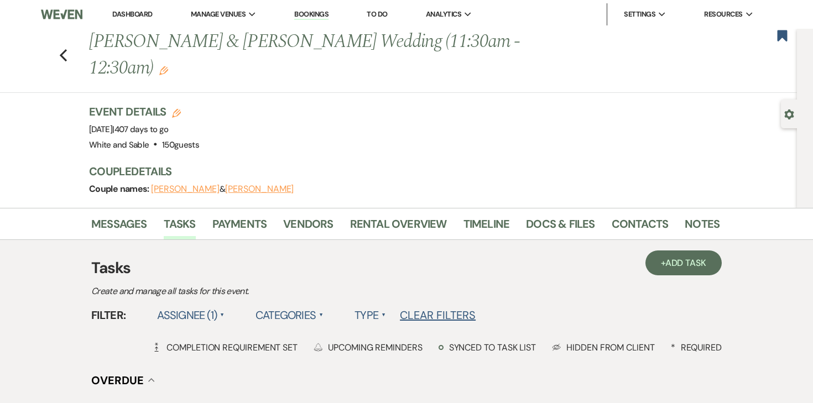
click at [208, 305] on label "Assignee (1) ▲" at bounding box center [191, 315] width 68 height 20
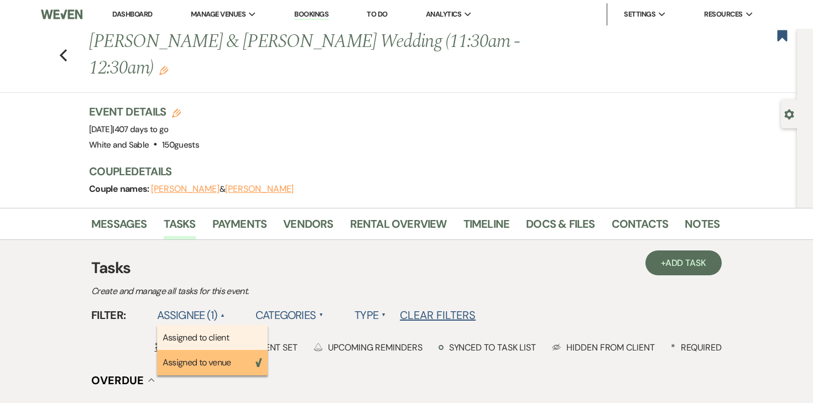
click at [207, 325] on li "Assigned to client" at bounding box center [212, 337] width 111 height 25
click at [207, 350] on li "Assigned to venue Weven Check" at bounding box center [212, 362] width 111 height 25
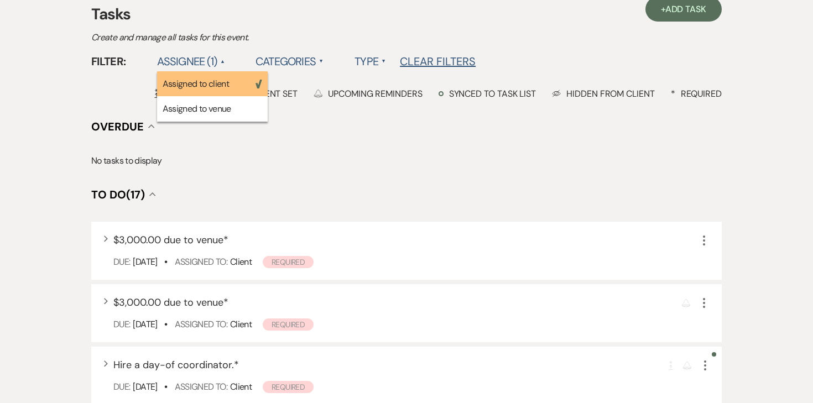
scroll to position [255, 0]
click at [379, 186] on h4 "To Do (17) Collapse" at bounding box center [406, 193] width 630 height 15
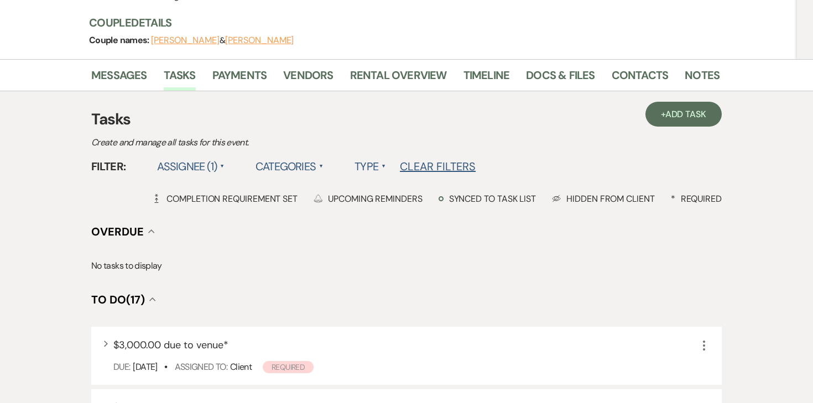
scroll to position [0, 0]
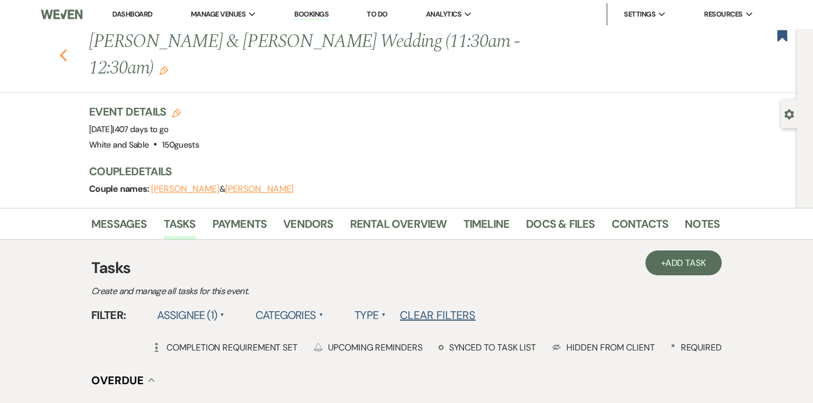
click at [65, 49] on icon "Previous" at bounding box center [63, 55] width 8 height 13
select select "6"
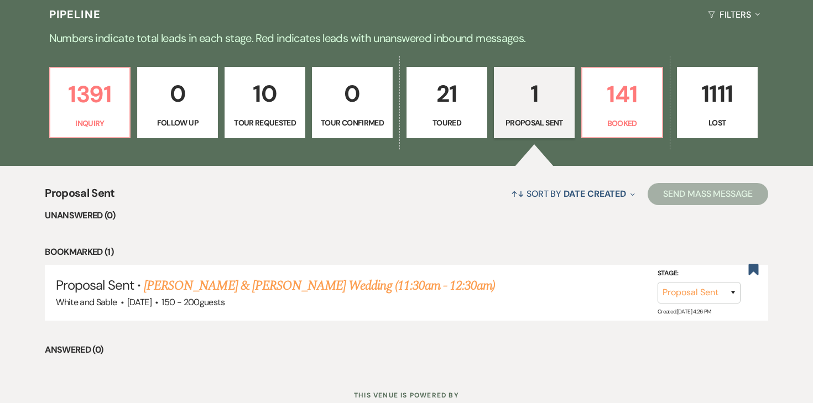
scroll to position [260, 0]
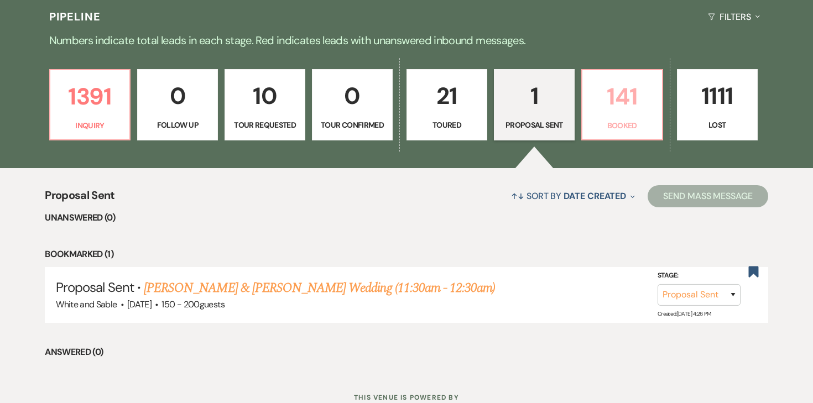
click at [627, 119] on p "Booked" at bounding box center [622, 125] width 66 height 12
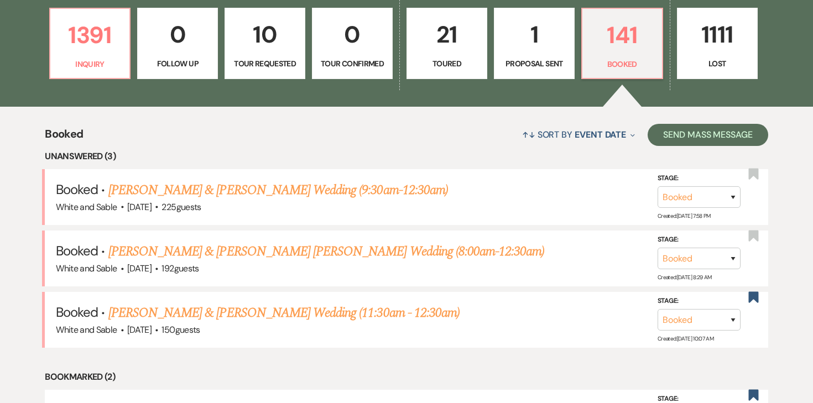
scroll to position [326, 0]
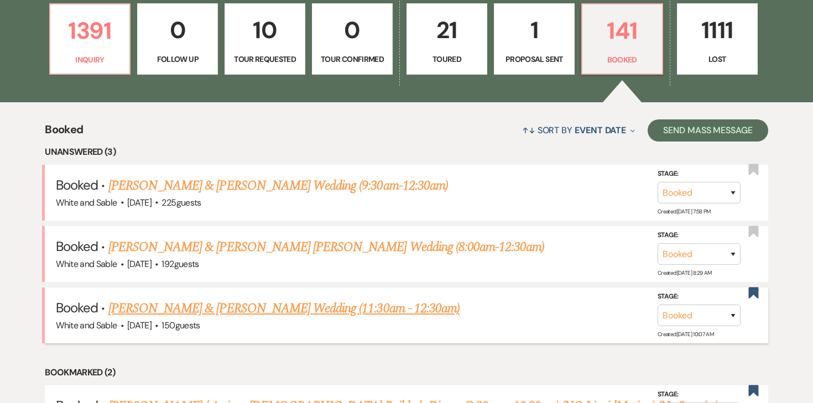
click at [171, 304] on link "[PERSON_NAME] & [PERSON_NAME] Wedding (11:30am - 12:30am)" at bounding box center [283, 309] width 351 height 20
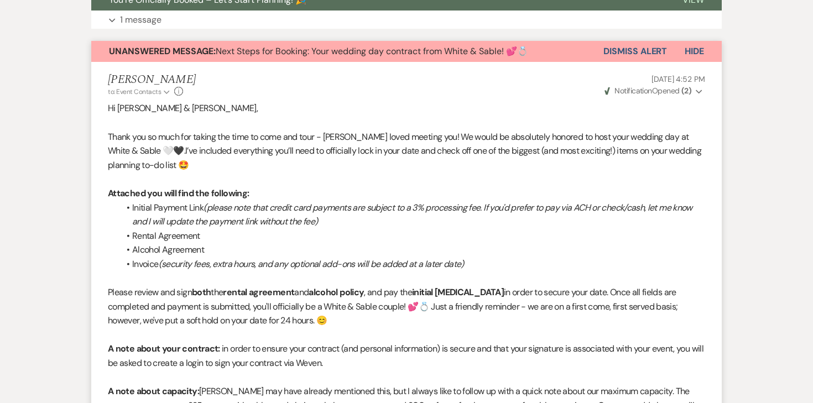
scroll to position [345, 0]
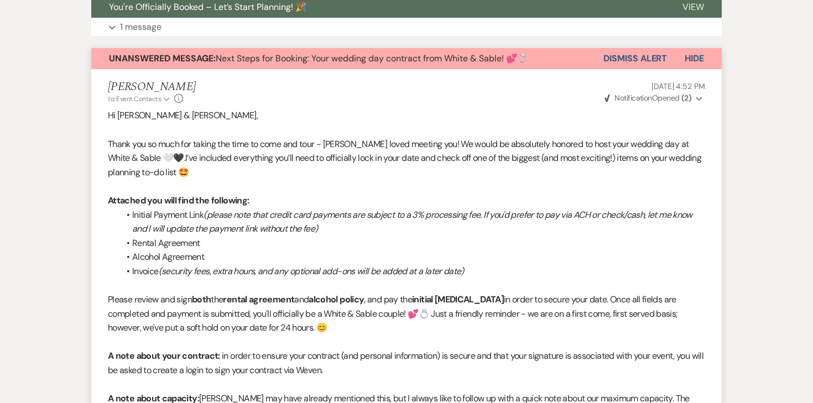
click at [614, 48] on button "Dismiss Alert" at bounding box center [635, 58] width 64 height 21
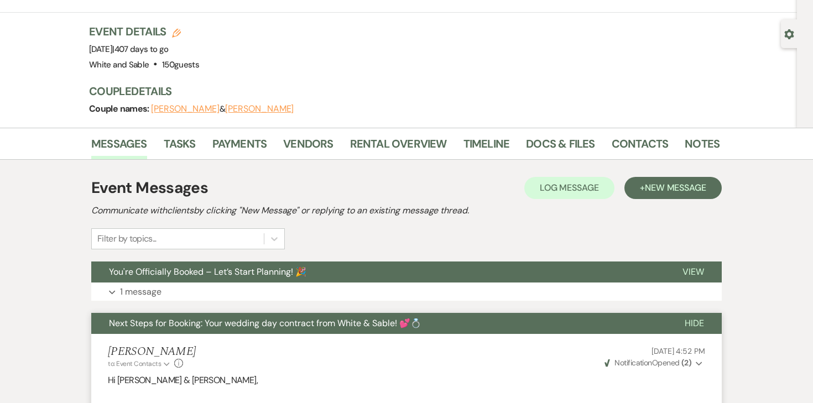
scroll to position [0, 0]
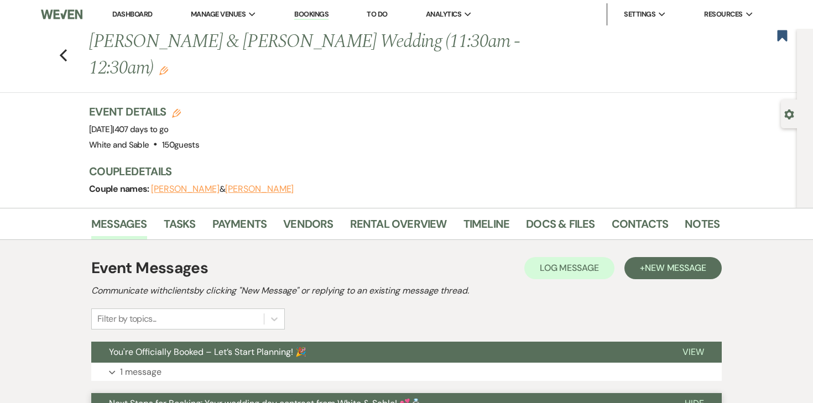
click at [126, 15] on link "Dashboard" at bounding box center [132, 13] width 40 height 9
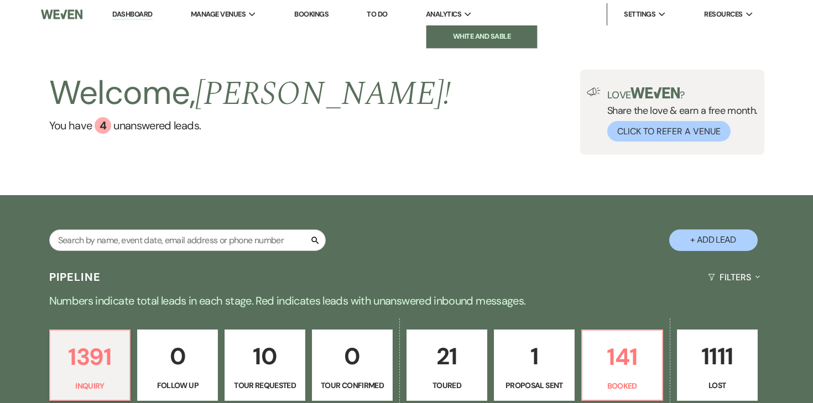
click at [454, 35] on li "White and Sable" at bounding box center [482, 36] width 100 height 11
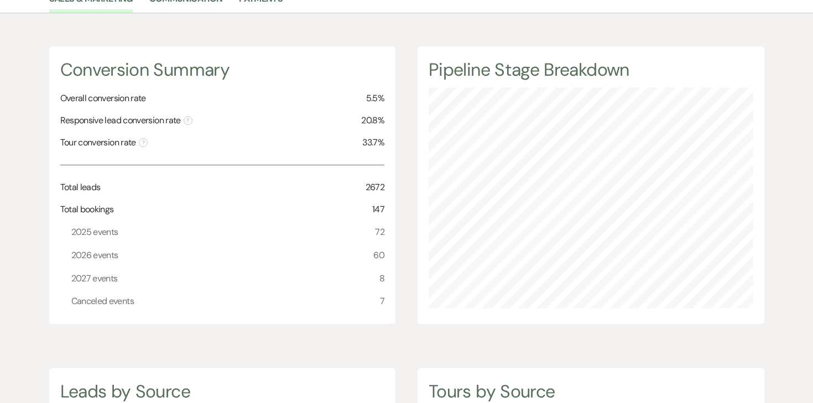
scroll to position [133, 0]
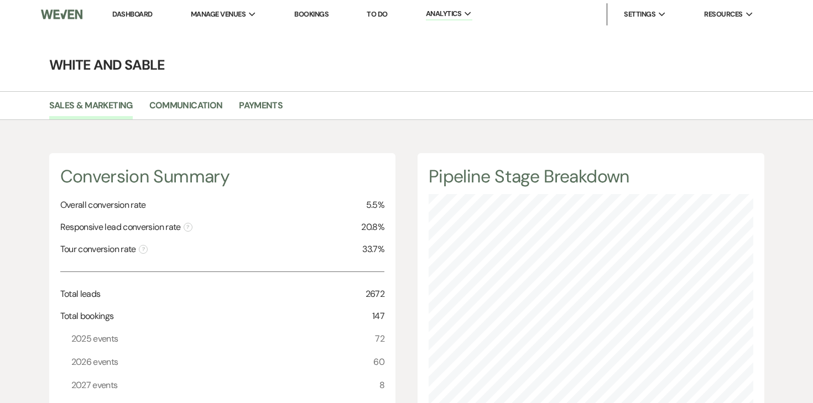
click at [148, 13] on link "Dashboard" at bounding box center [132, 13] width 40 height 9
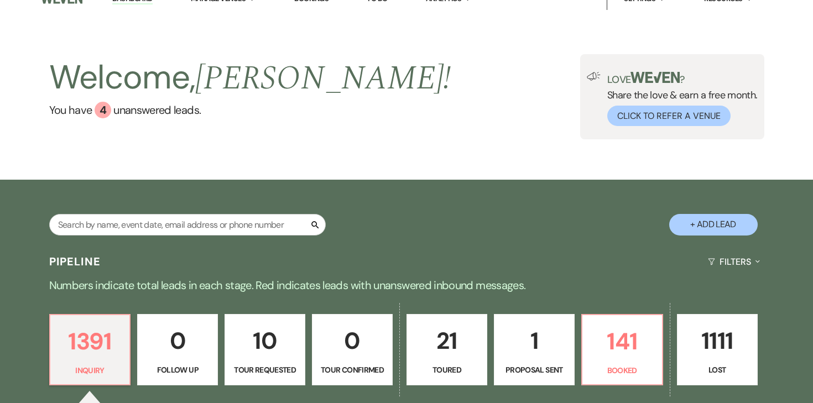
scroll to position [51, 0]
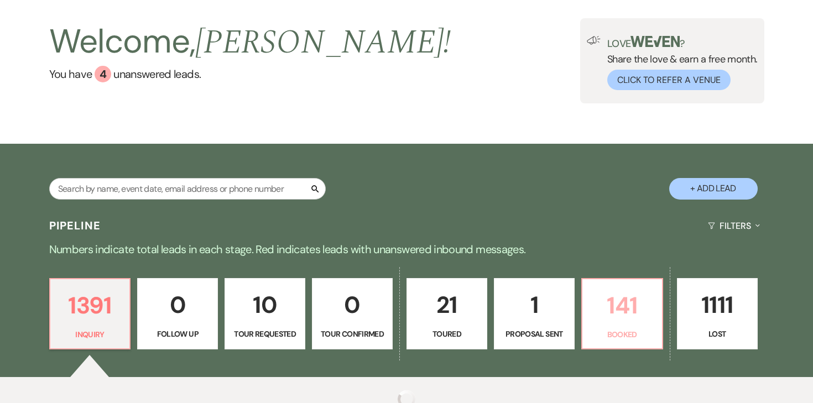
click at [624, 302] on p "141" at bounding box center [622, 305] width 66 height 37
